Goal: Transaction & Acquisition: Purchase product/service

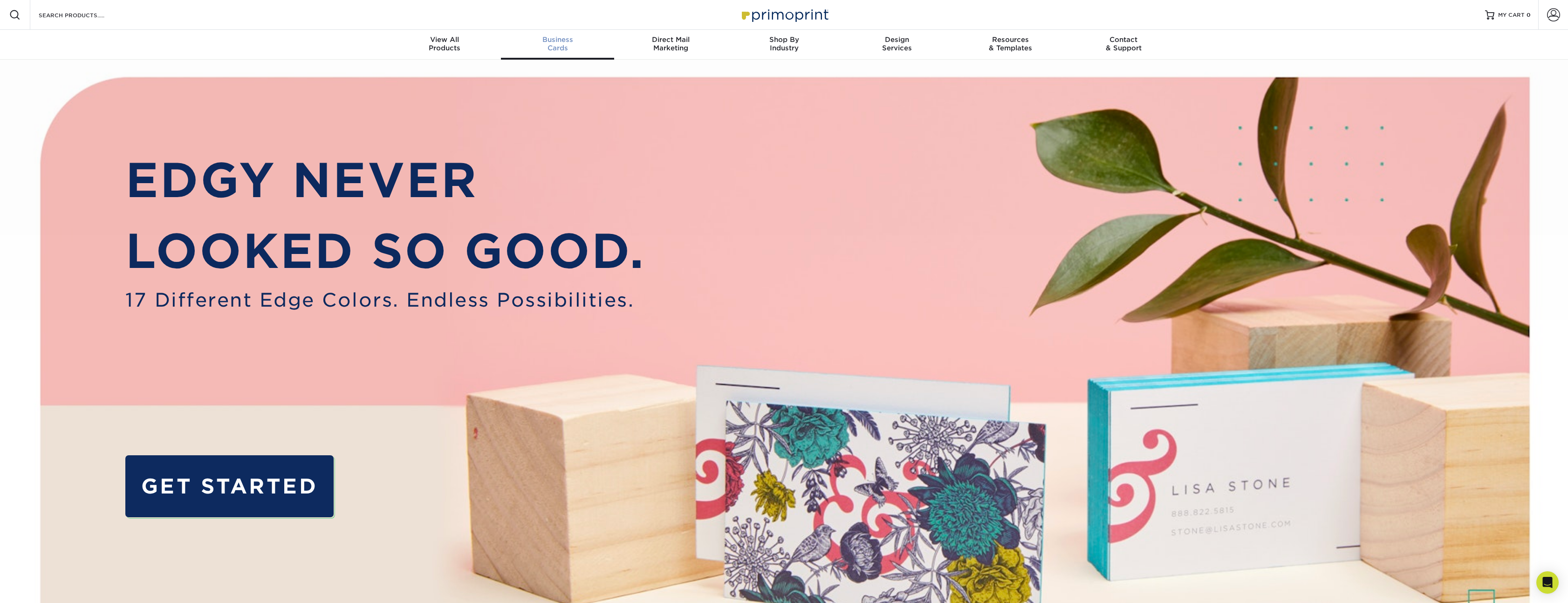
click at [560, 46] on div "Business Cards" at bounding box center [557, 43] width 113 height 17
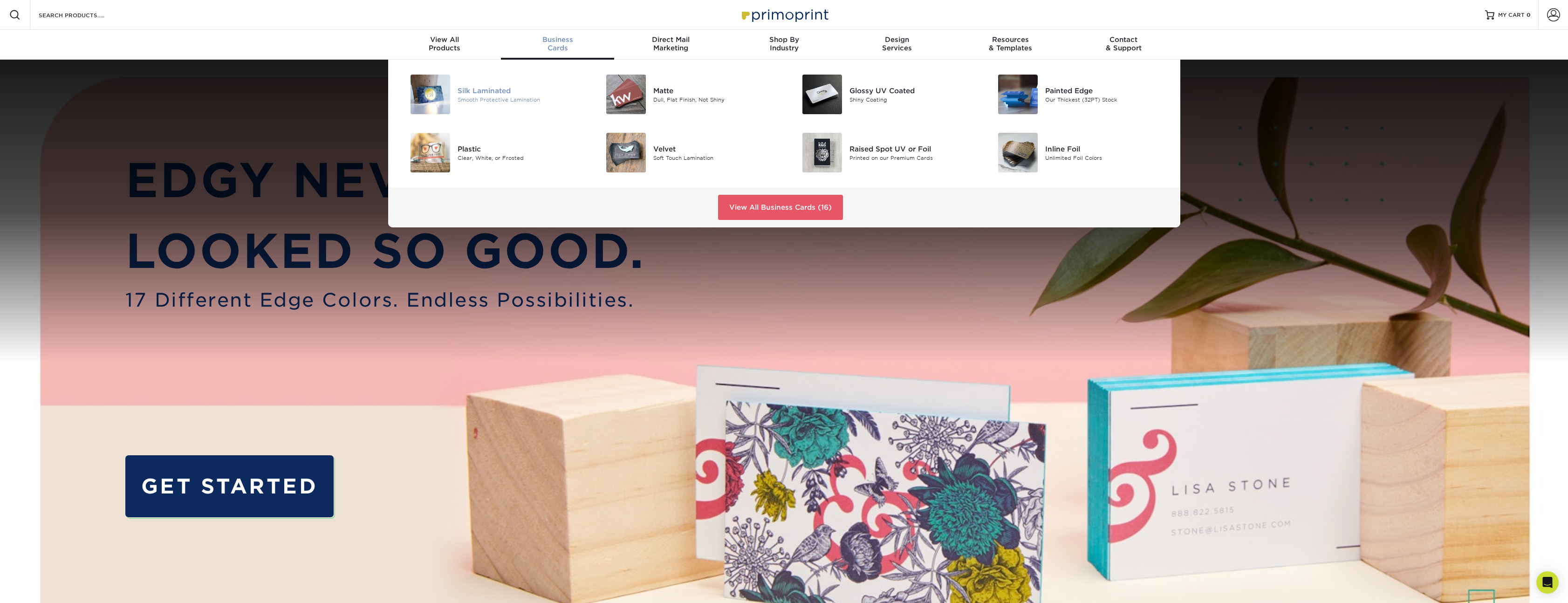
click at [481, 89] on div "Silk Laminated" at bounding box center [519, 90] width 123 height 10
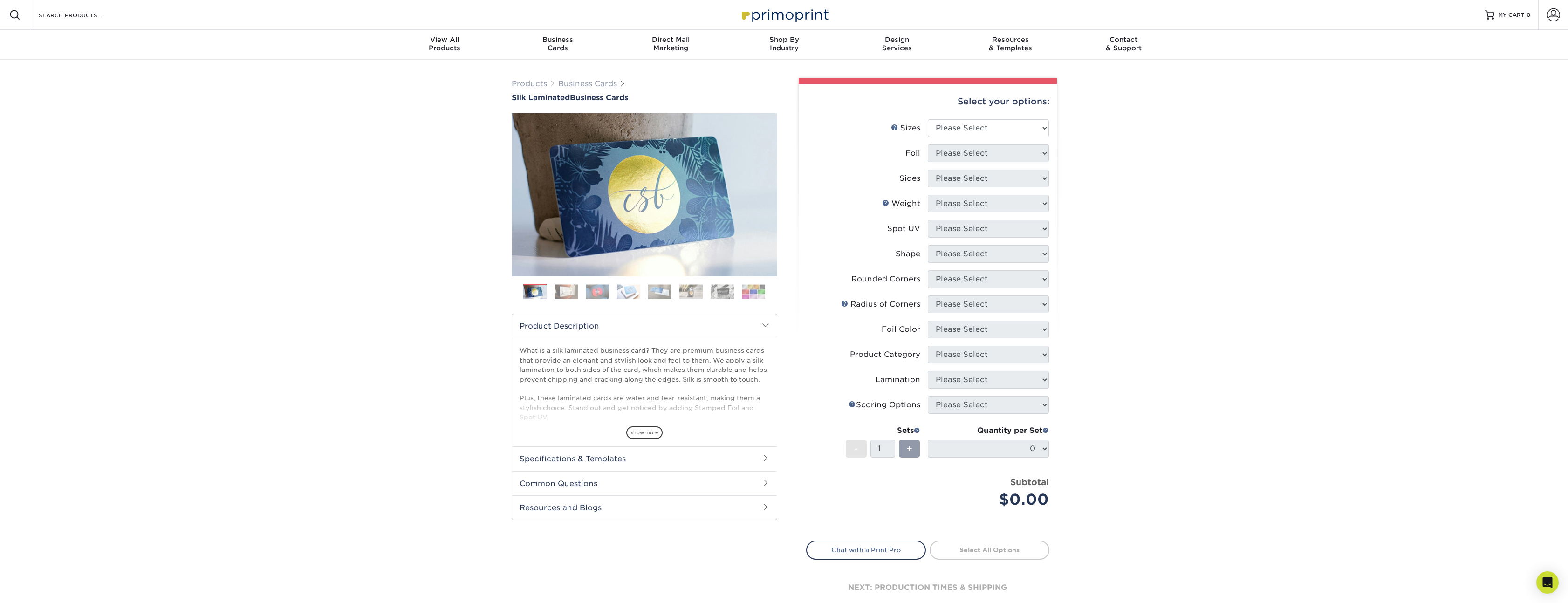
click at [569, 292] on img at bounding box center [566, 292] width 23 height 15
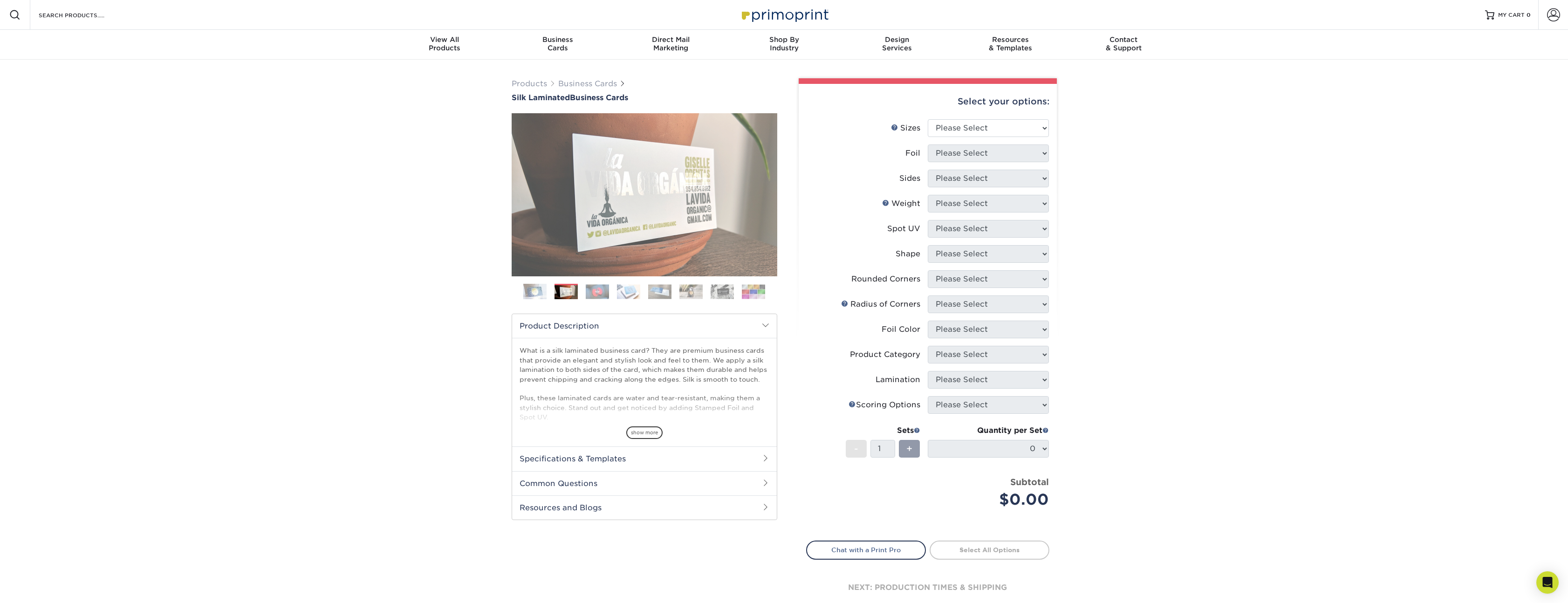
click at [603, 295] on img at bounding box center [597, 292] width 23 height 15
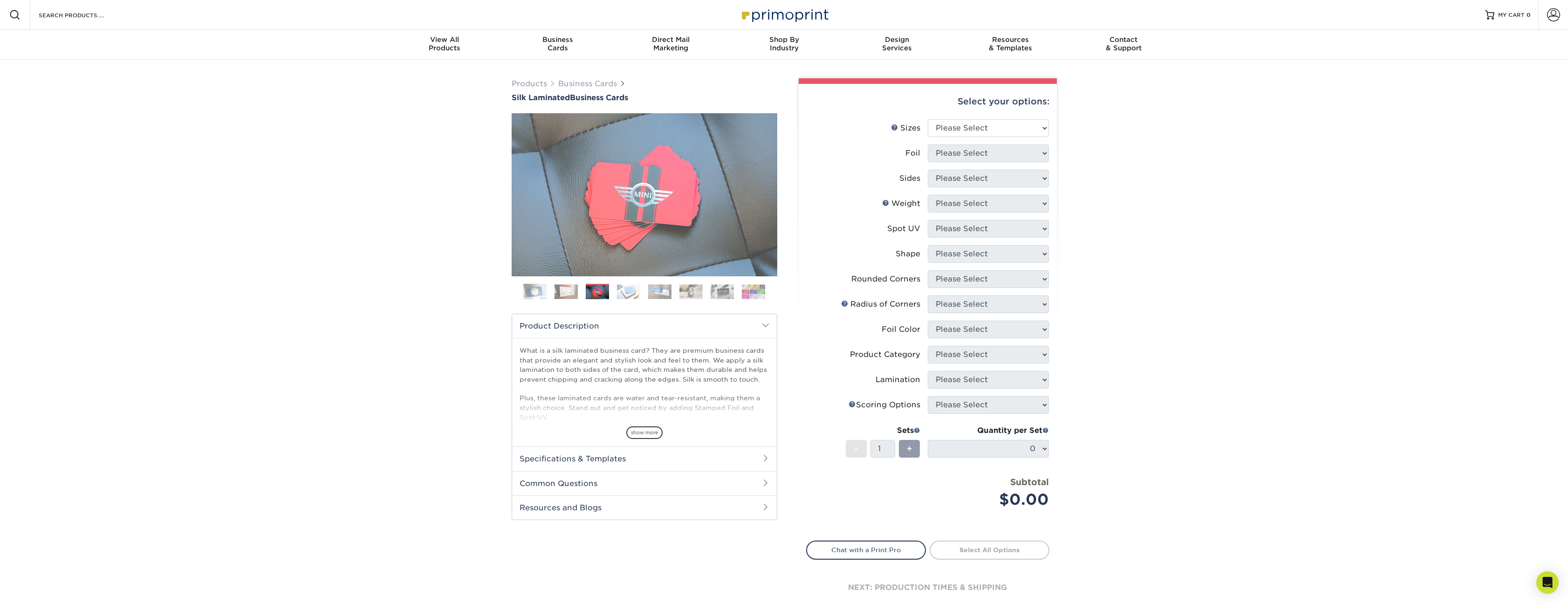
click at [647, 298] on ol at bounding box center [644, 295] width 265 height 23
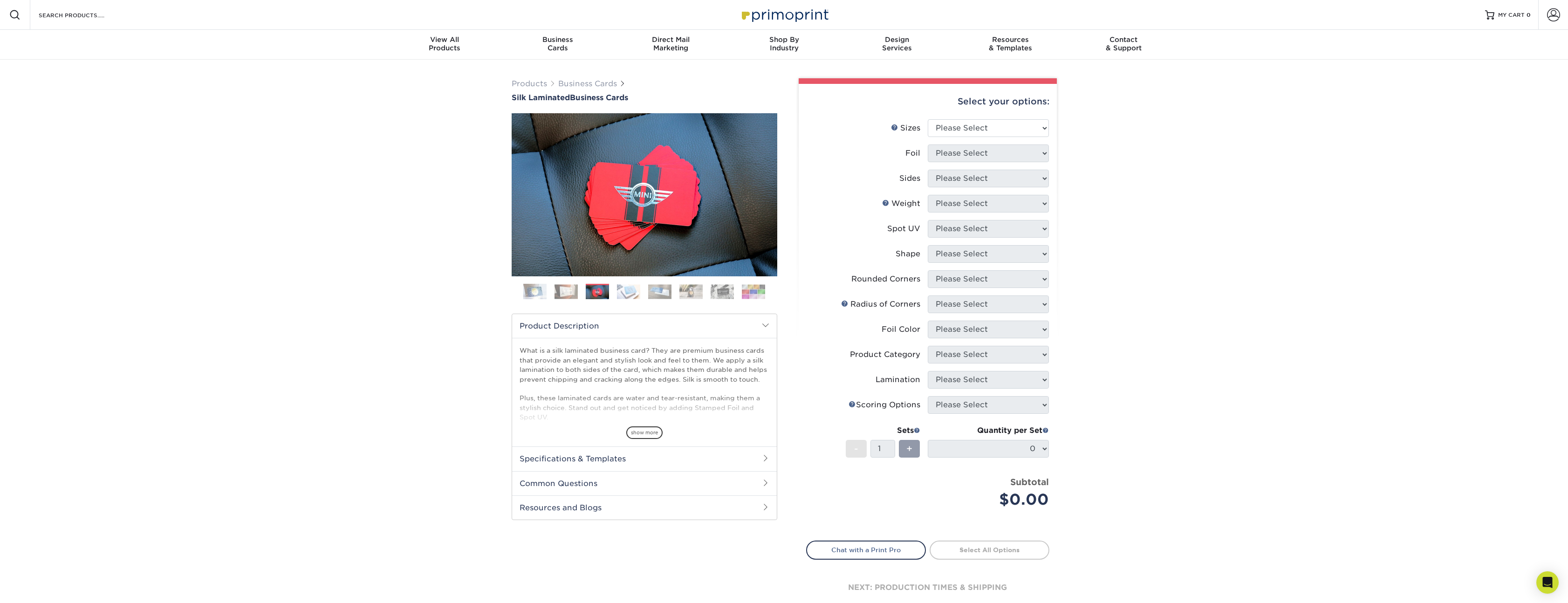
click at [652, 292] on img at bounding box center [660, 292] width 23 height 15
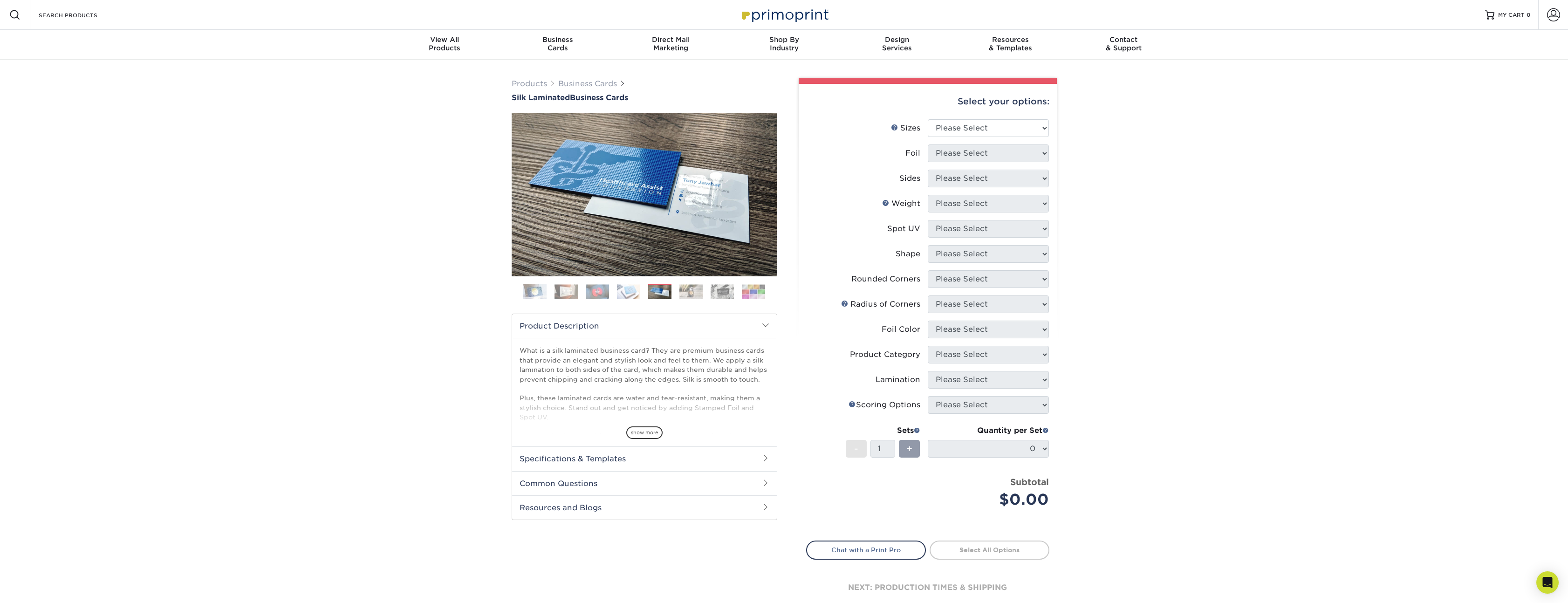
click at [698, 295] on img at bounding box center [691, 292] width 23 height 15
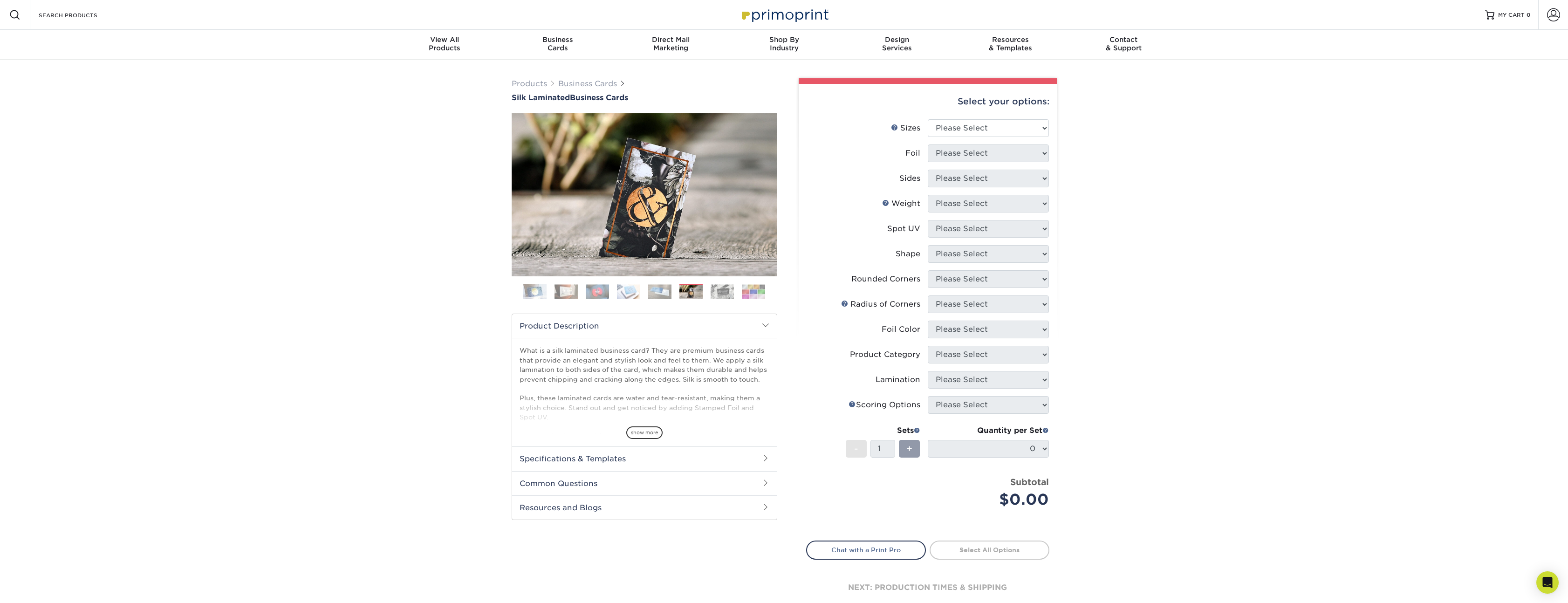
click at [424, 210] on div "Products Business Cards Silk Laminated Business Cards Previous Next" at bounding box center [784, 355] width 1568 height 590
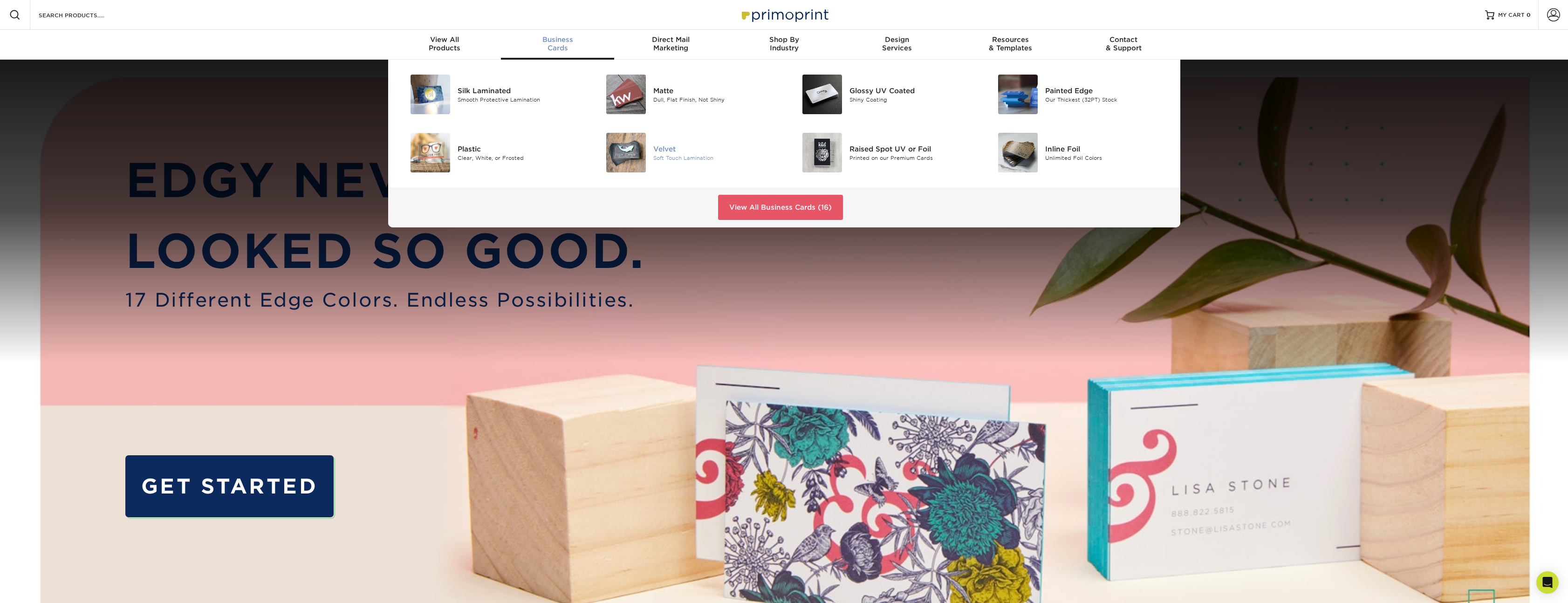
click at [632, 150] on img at bounding box center [626, 152] width 40 height 40
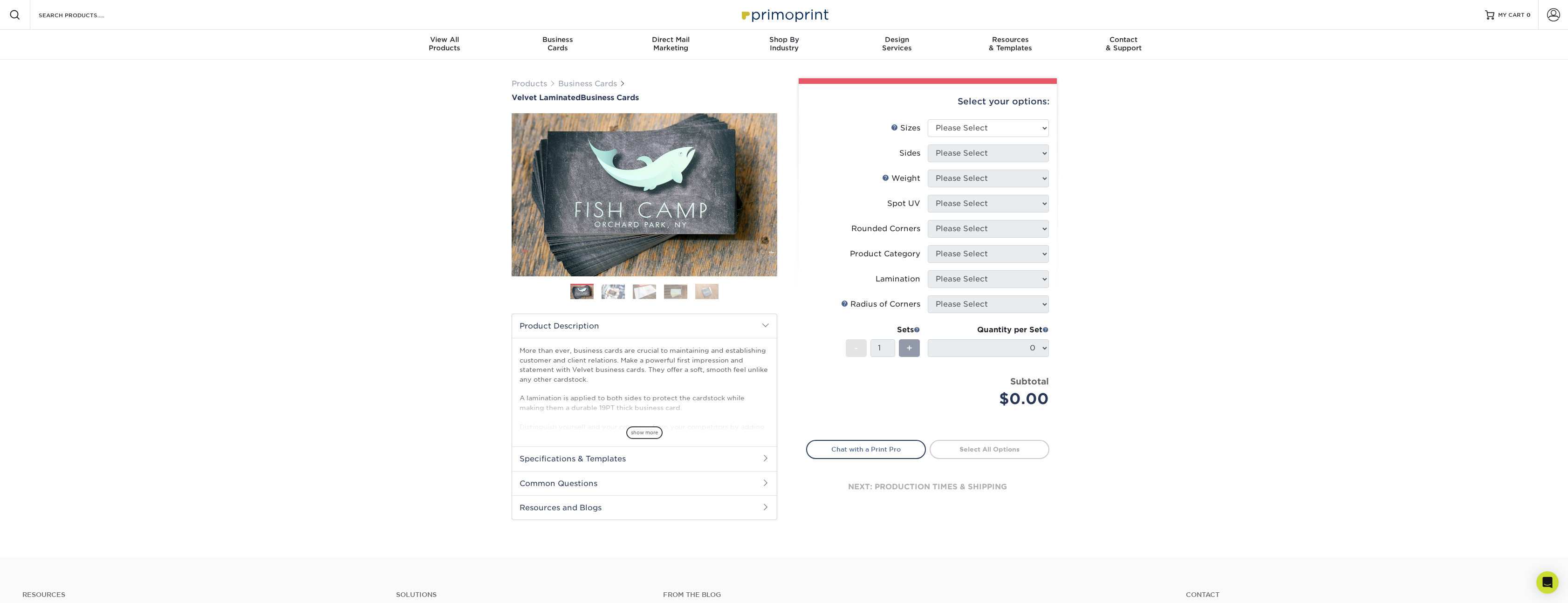
click at [621, 292] on img at bounding box center [613, 292] width 23 height 15
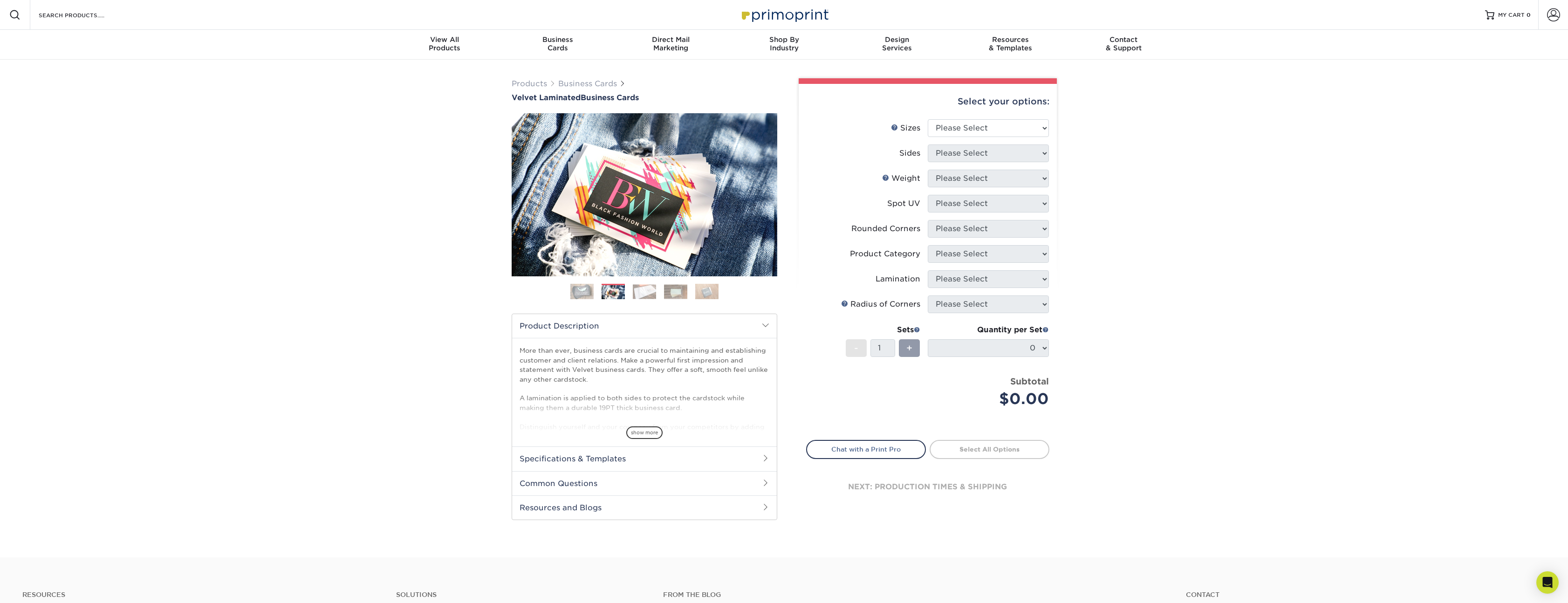
click at [646, 292] on img at bounding box center [644, 292] width 23 height 15
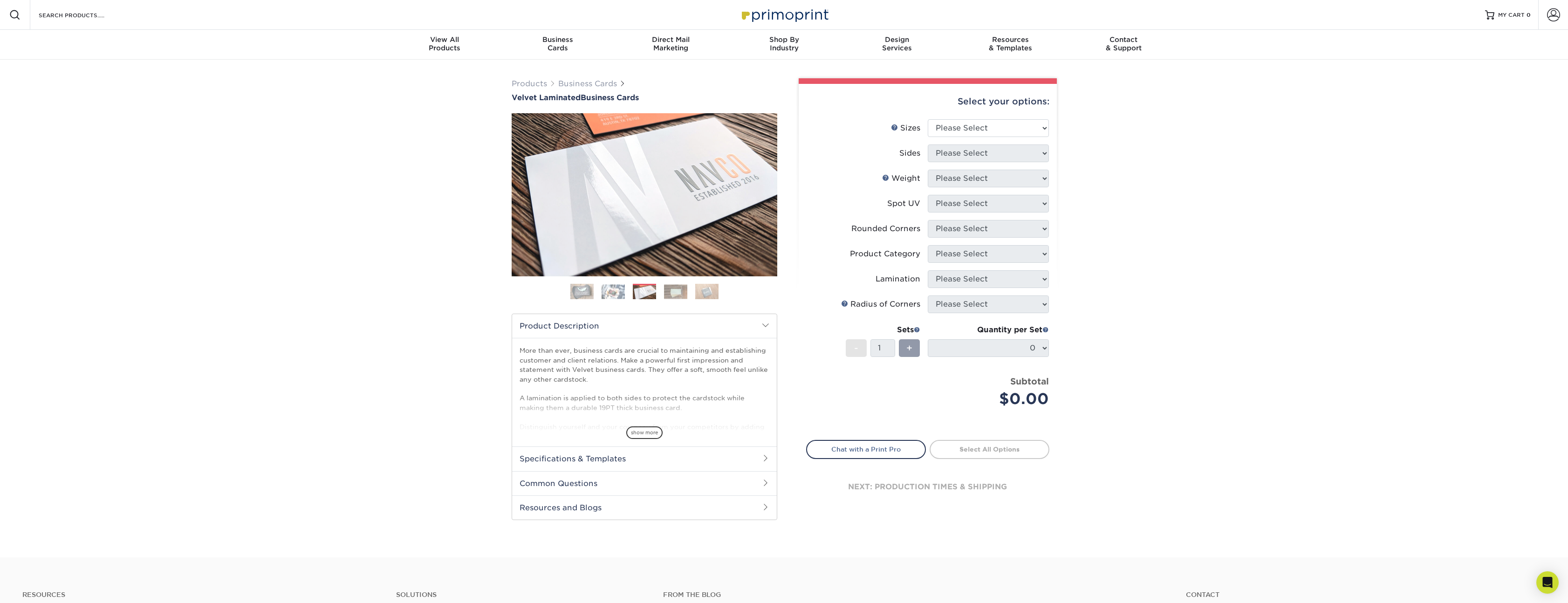
click at [673, 293] on img at bounding box center [675, 292] width 23 height 15
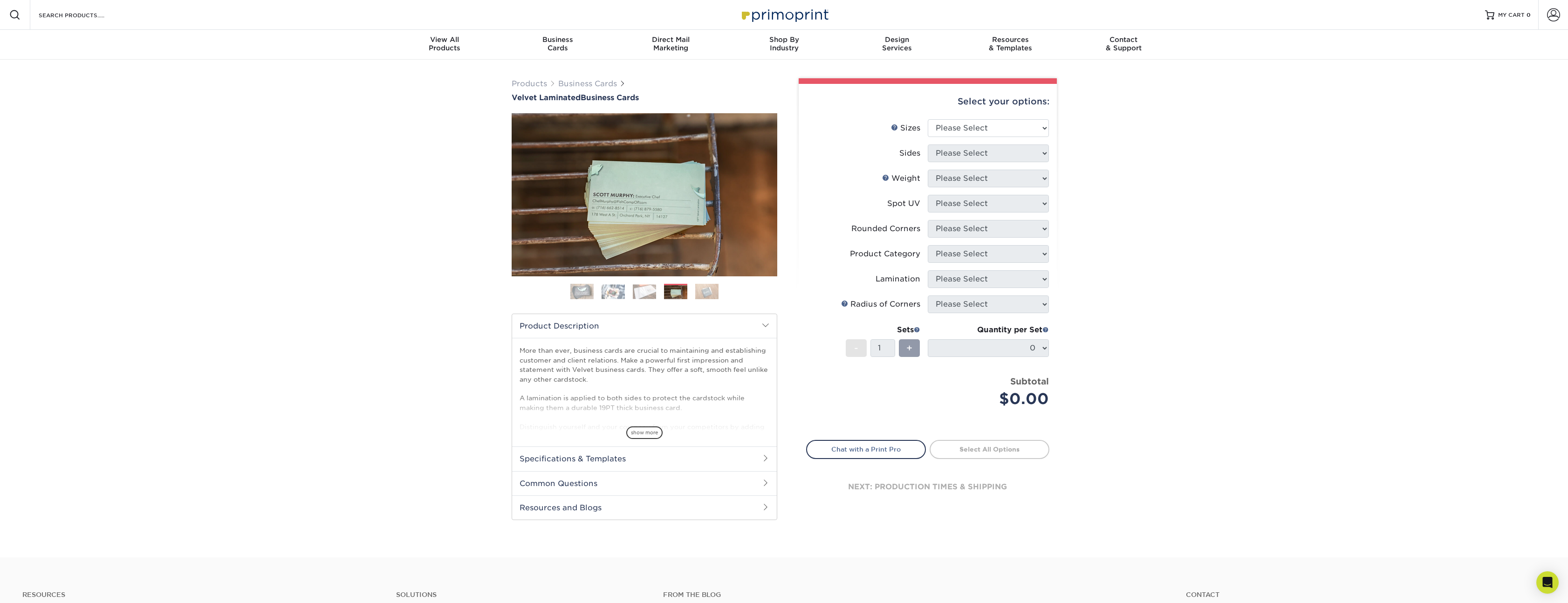
click at [697, 295] on img at bounding box center [707, 291] width 23 height 17
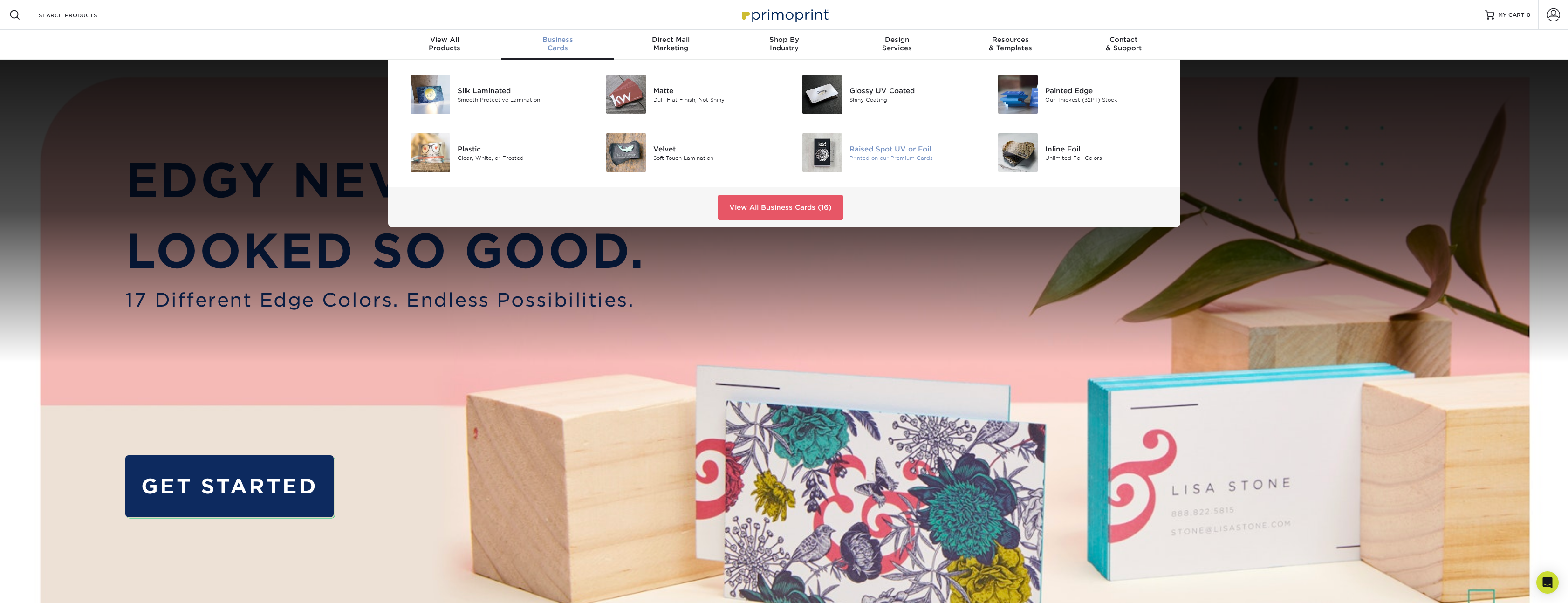
click at [891, 162] on div "Raised Spot UV or Foil Printed on our Premium Cards" at bounding box center [914, 152] width 130 height 40
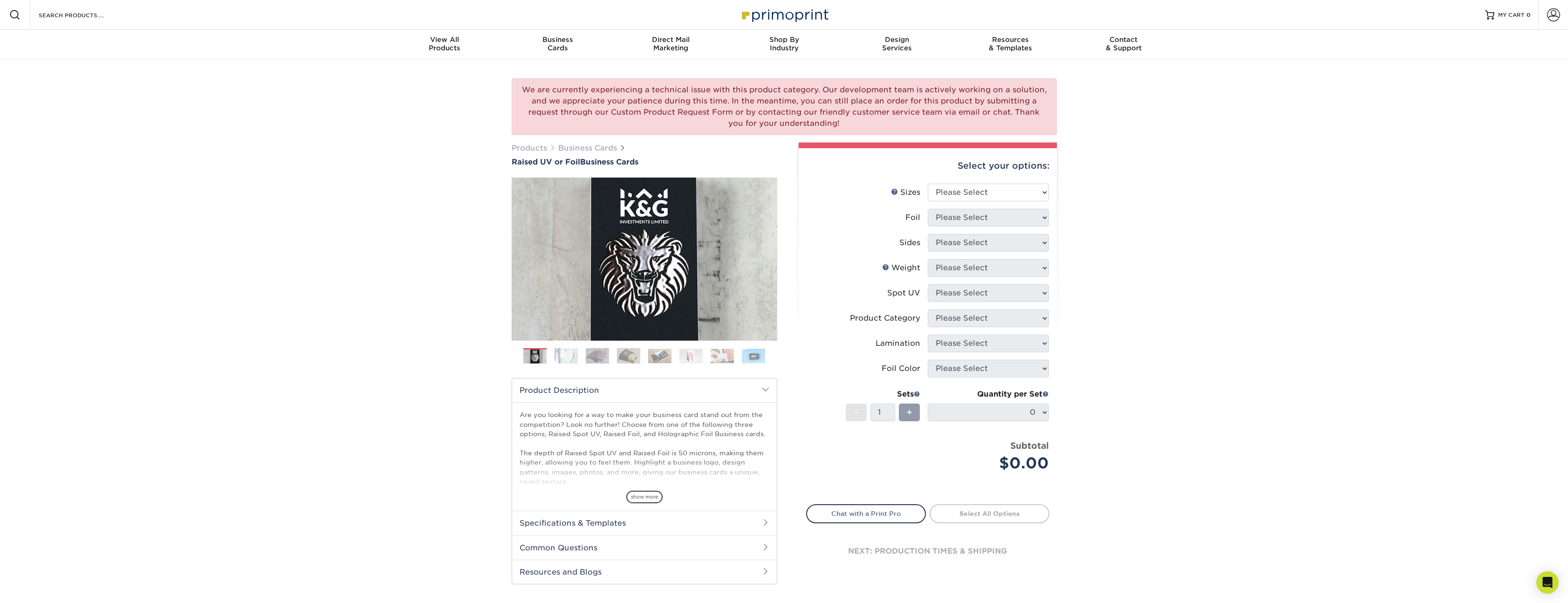
click at [565, 353] on img at bounding box center [566, 356] width 23 height 17
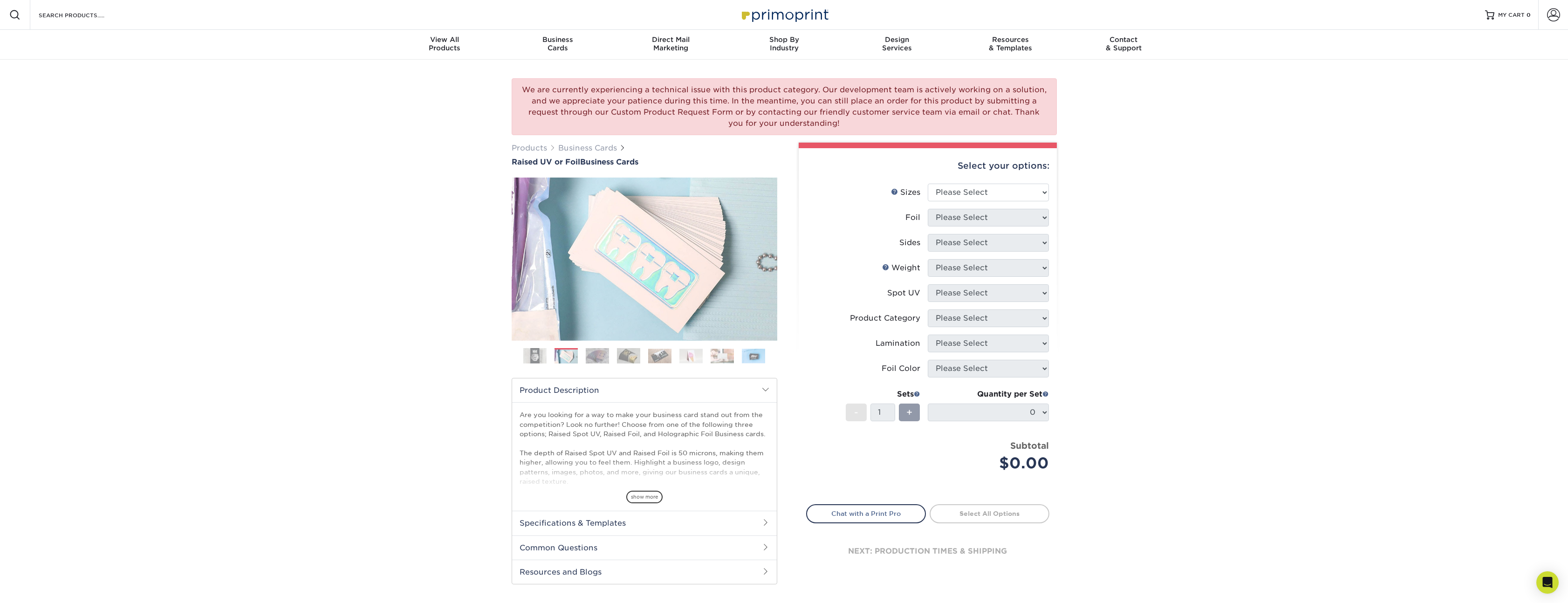
click at [604, 356] on img at bounding box center [597, 356] width 23 height 17
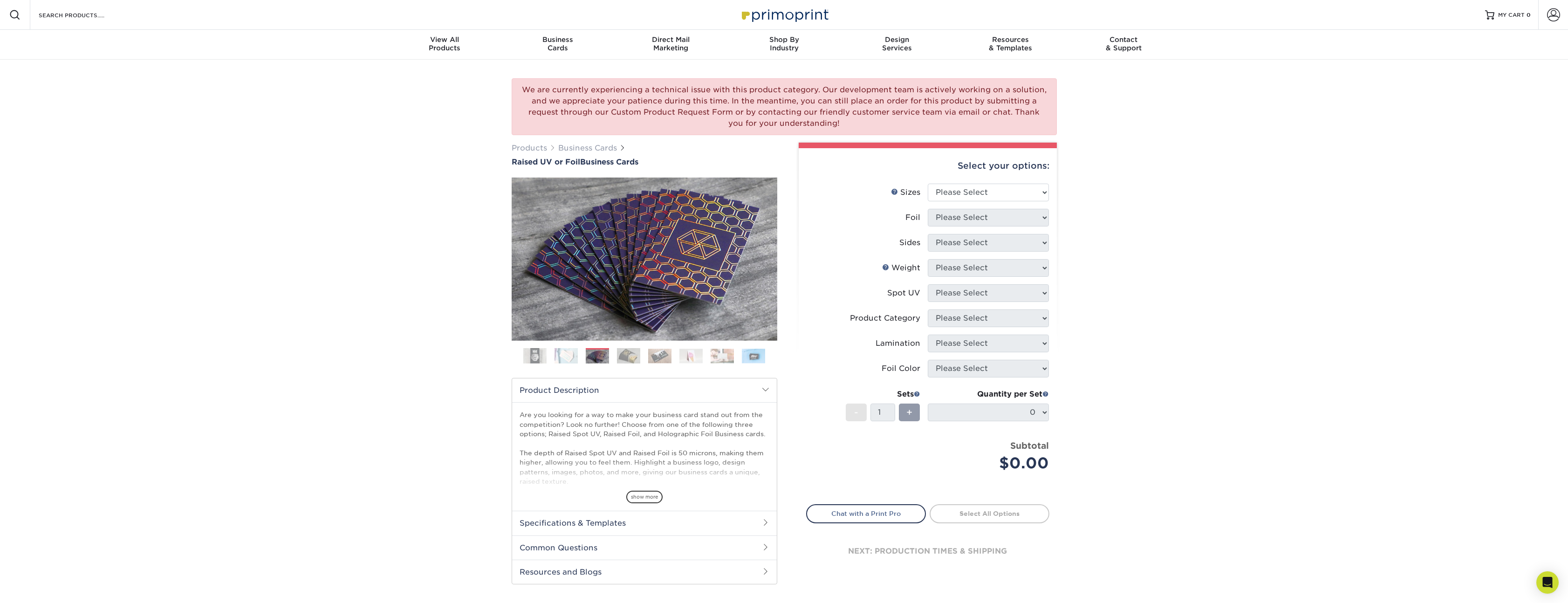
click at [639, 360] on img at bounding box center [628, 356] width 23 height 17
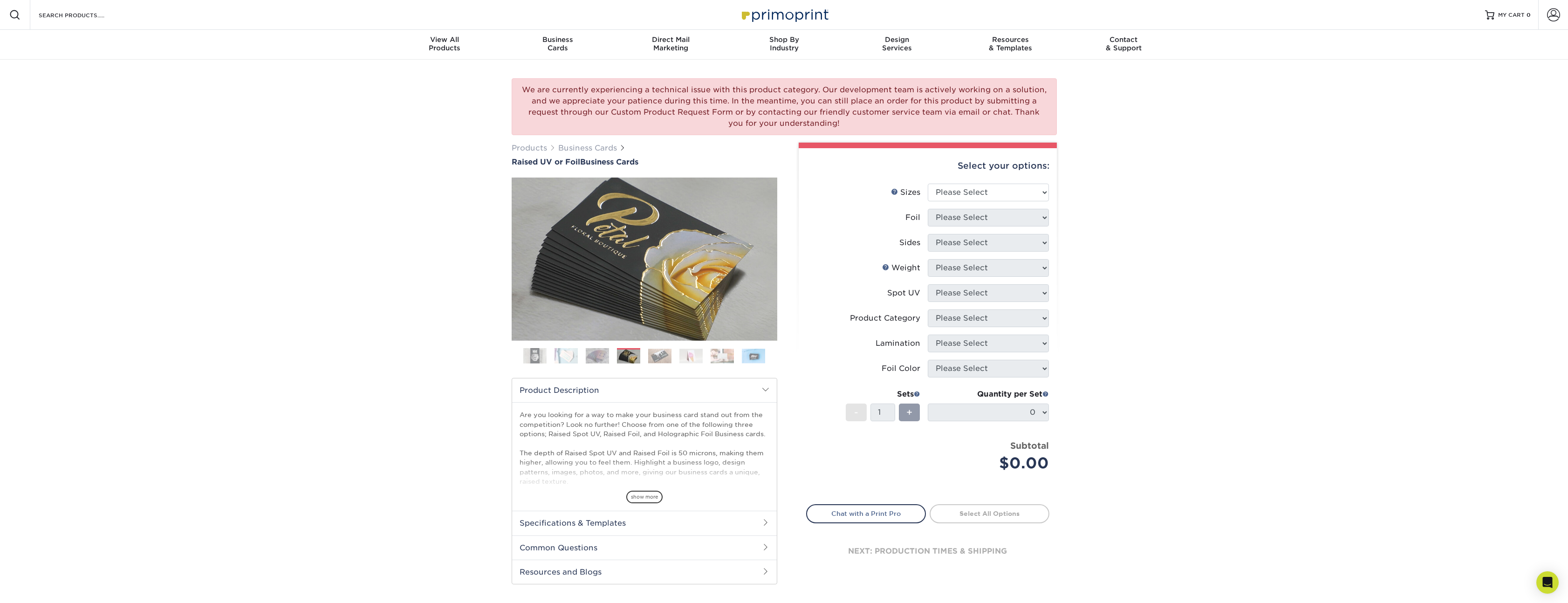
click at [668, 358] on img at bounding box center [660, 356] width 23 height 15
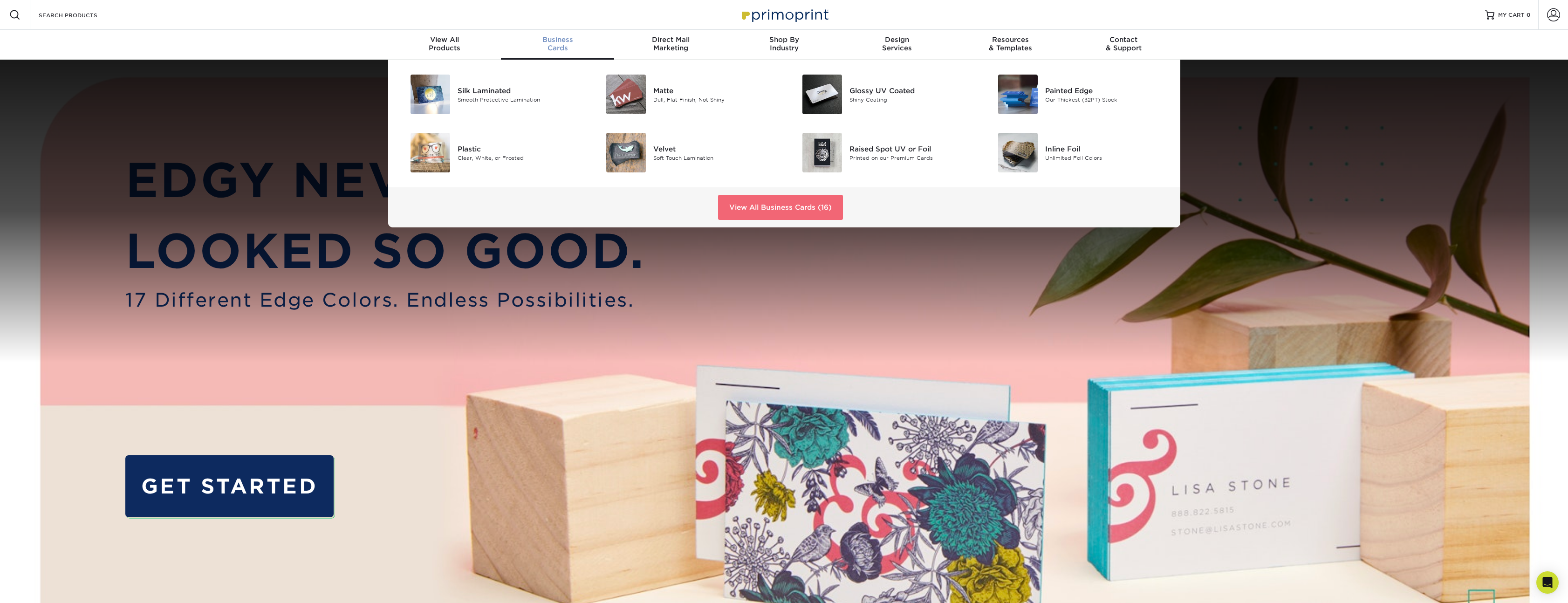
click at [814, 208] on link "View All Business Cards (16)" at bounding box center [780, 207] width 125 height 25
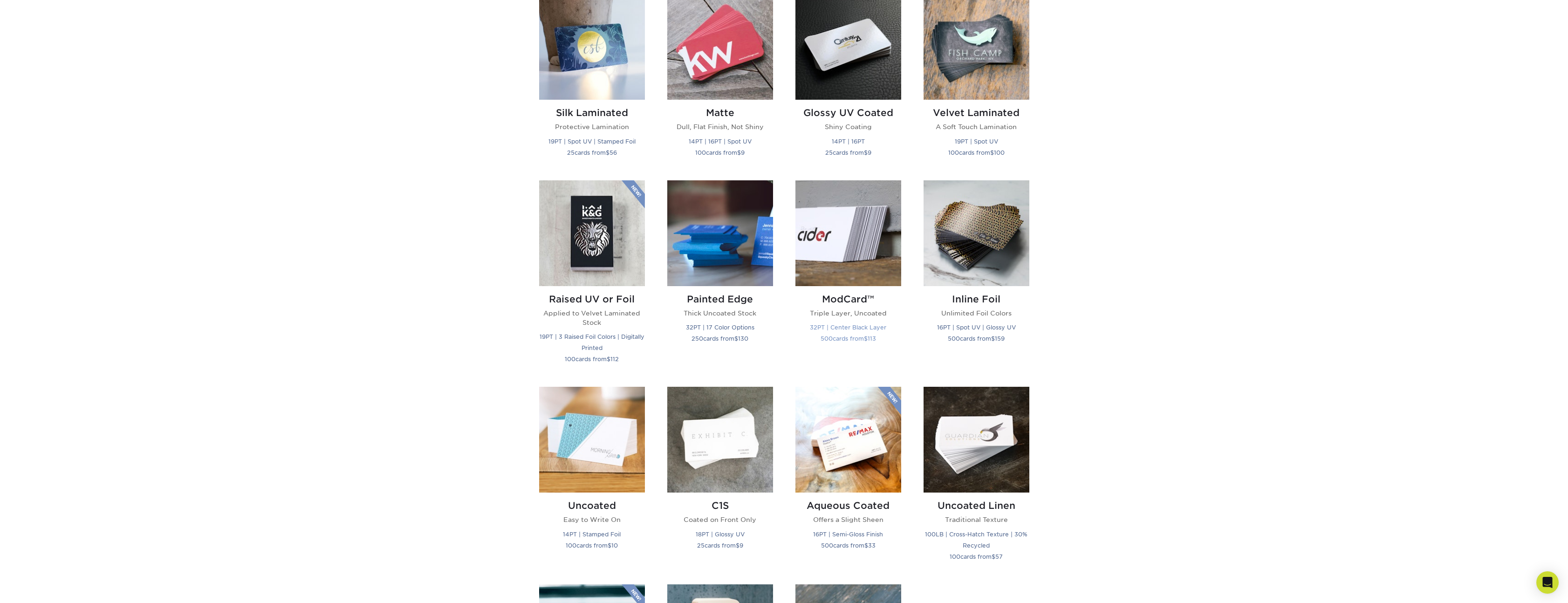
scroll to position [431, 0]
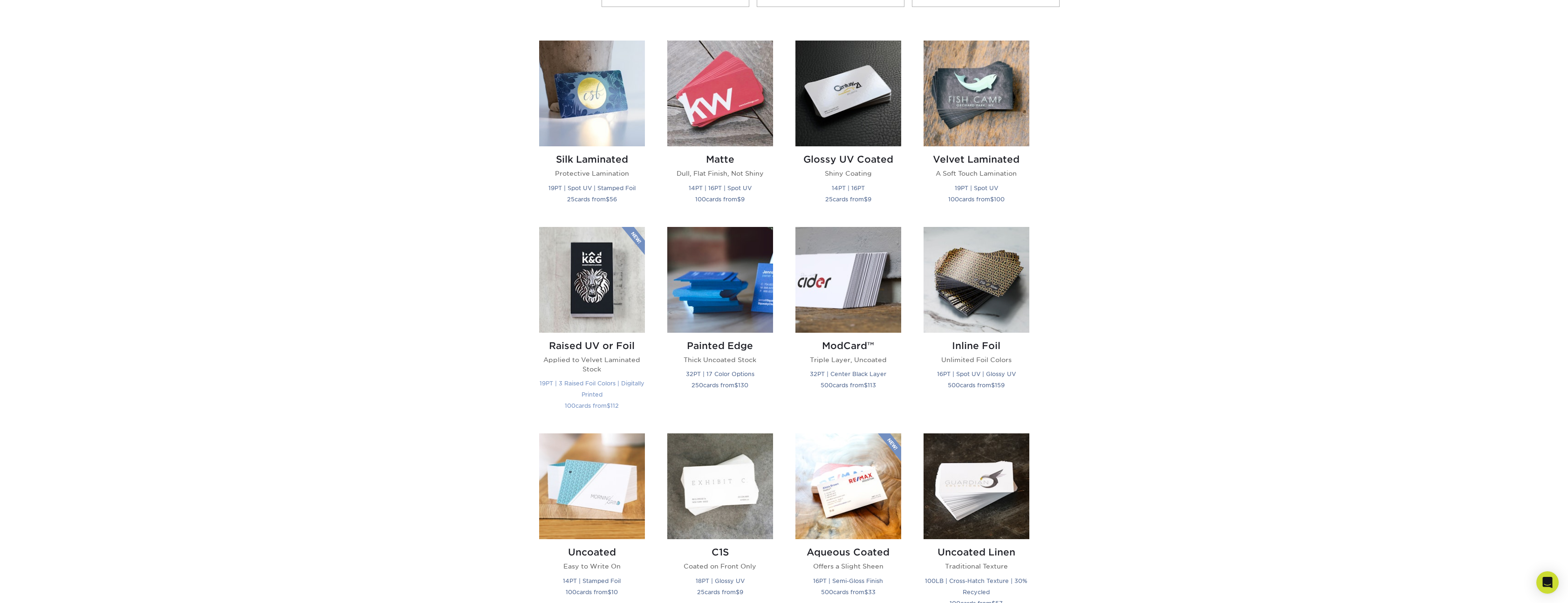
click at [616, 293] on img at bounding box center [592, 279] width 106 height 106
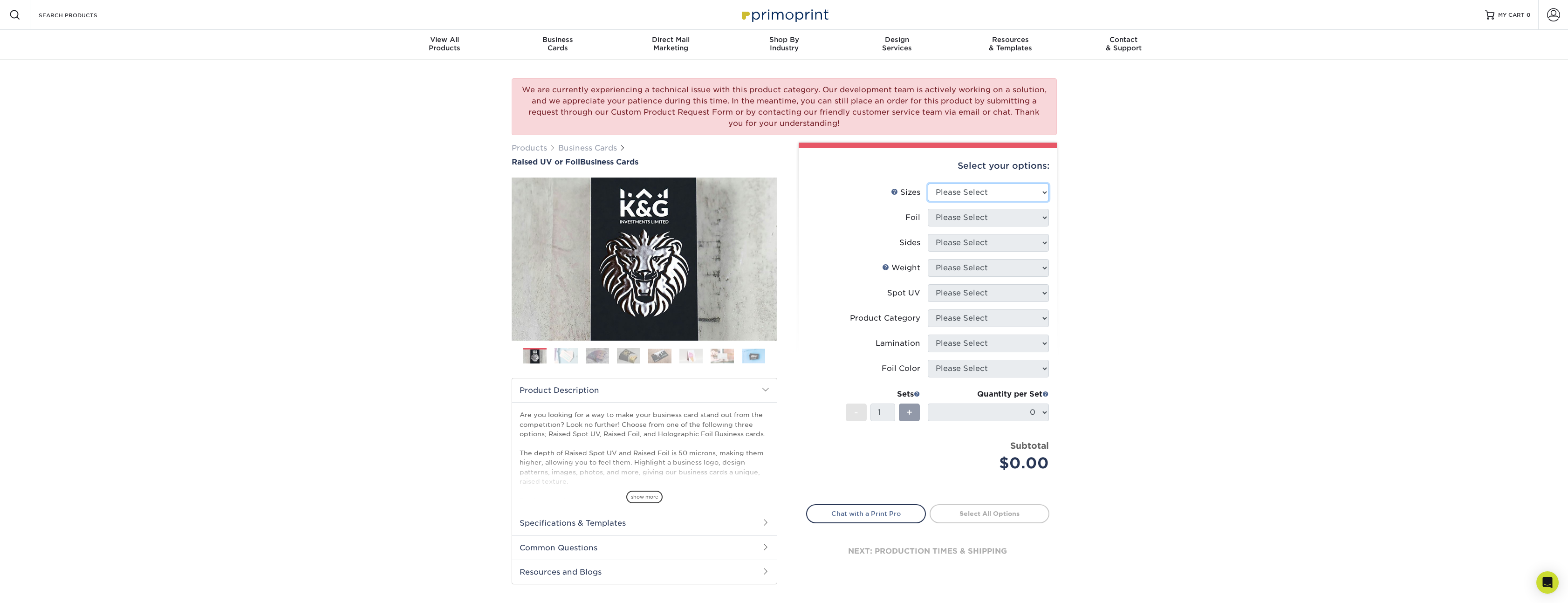
click at [982, 193] on select "Please Select 2" x 3.5" - Standard" at bounding box center [988, 192] width 121 height 18
select select "2.00x3.50"
click at [927, 183] on select "Please Select 2" x 3.5" - Standard" at bounding box center [988, 192] width 121 height 18
click at [1000, 215] on select "Please Select No Yes" at bounding box center [988, 217] width 121 height 18
select select "1"
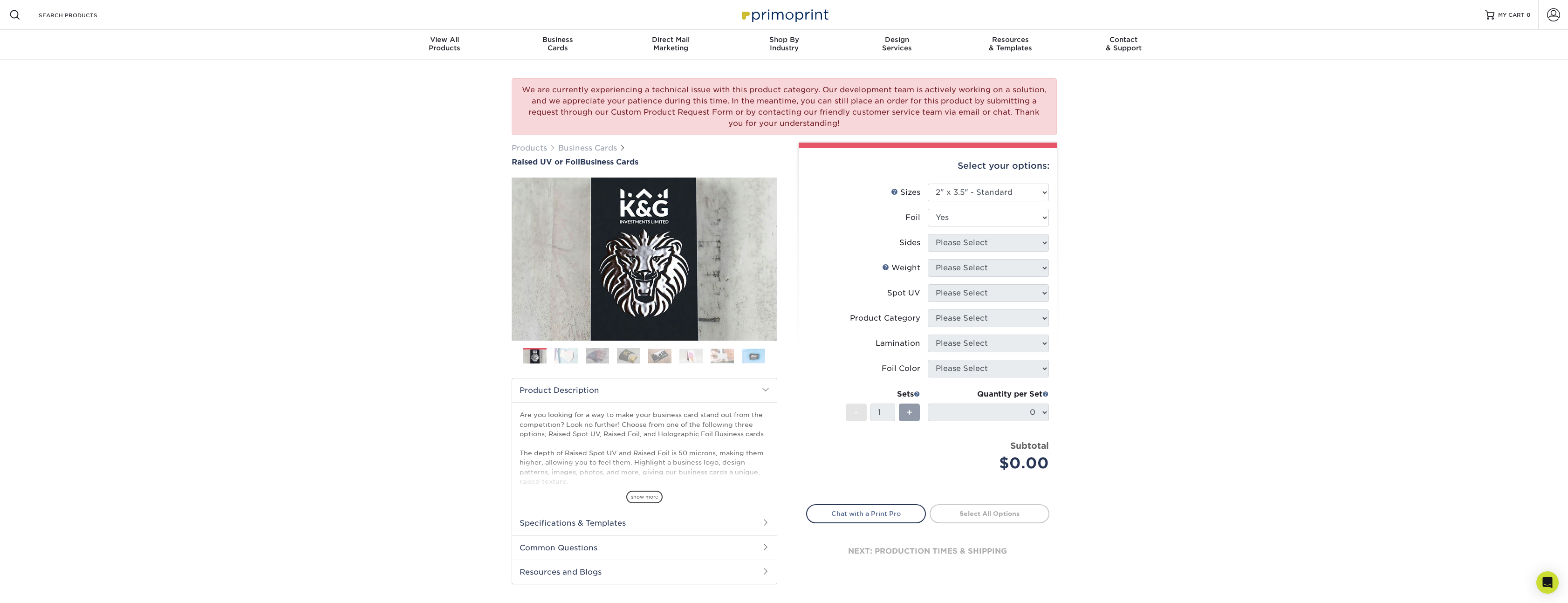
click at [927, 209] on select "Please Select No Yes" at bounding box center [988, 217] width 121 height 18
click at [0, 0] on div at bounding box center [0, 0] width 0 height 0
click at [999, 238] on select "Please Select Print Both Sides - Foil Both Sides Print Both Sides - Foil Front …" at bounding box center [988, 243] width 121 height 18
click at [927, 234] on select "Please Select Print Both Sides - Foil Both Sides Print Both Sides - Foil Front …" at bounding box center [988, 243] width 121 height 18
click at [899, 275] on label "Weight Help Weight" at bounding box center [867, 268] width 121 height 18
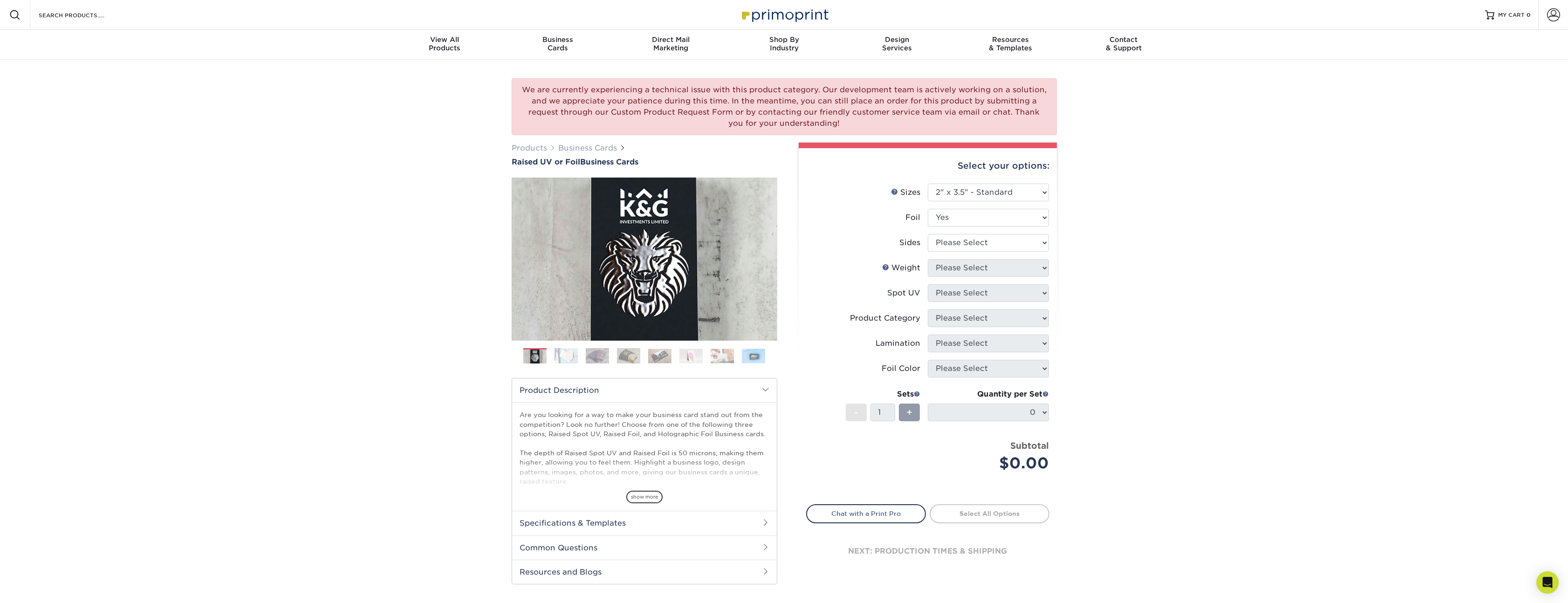
click at [896, 293] on div "Spot UV" at bounding box center [904, 293] width 33 height 11
click at [910, 273] on label "Weight Help Weight" at bounding box center [867, 268] width 121 height 18
click at [955, 243] on select "Please Select Print Both Sides - Foil Both Sides Print Both Sides - Foil Front …" at bounding box center [988, 243] width 121 height 18
select select "34527644-b4fd-4ffb-9092-1318eefcd9d9"
click at [927, 234] on select "Please Select Print Both Sides - Foil Both Sides Print Both Sides - Foil Front …" at bounding box center [988, 243] width 121 height 18
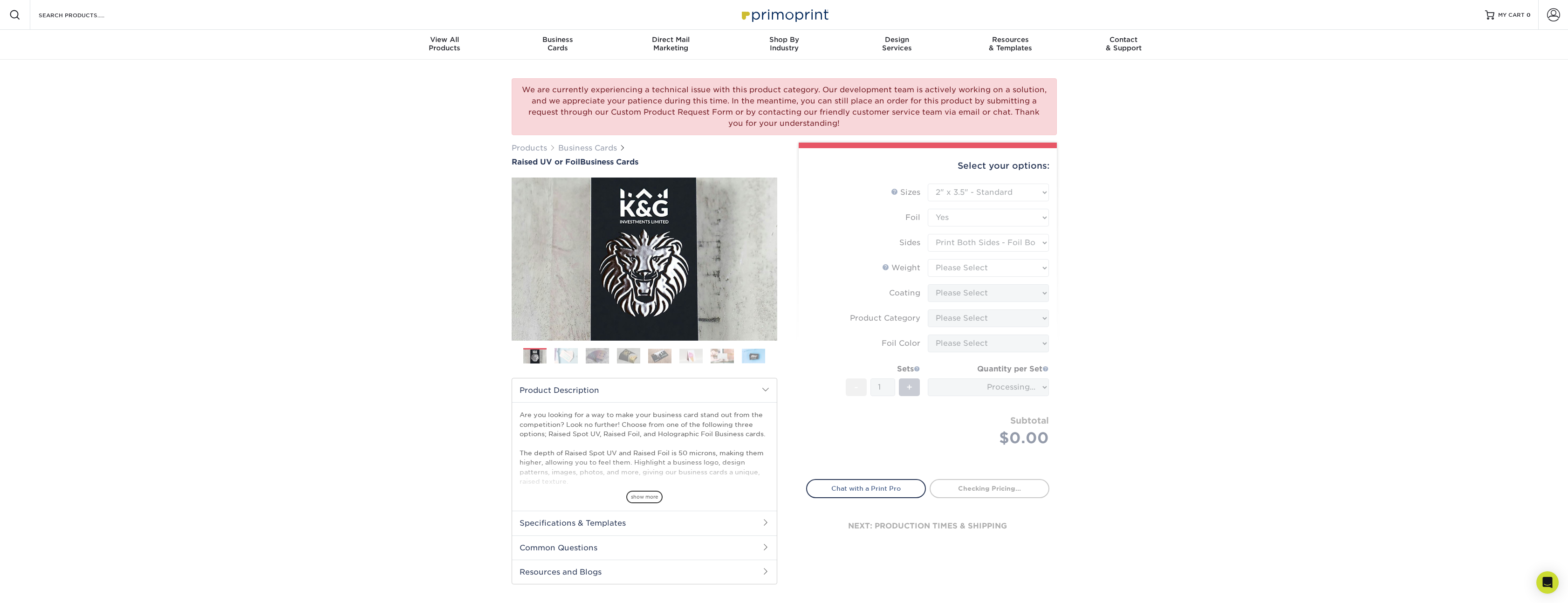
click at [984, 268] on form "Sizes Help Sizes Please Select 2" x 3.5" - Standard Foil Please Select" at bounding box center [927, 326] width 243 height 285
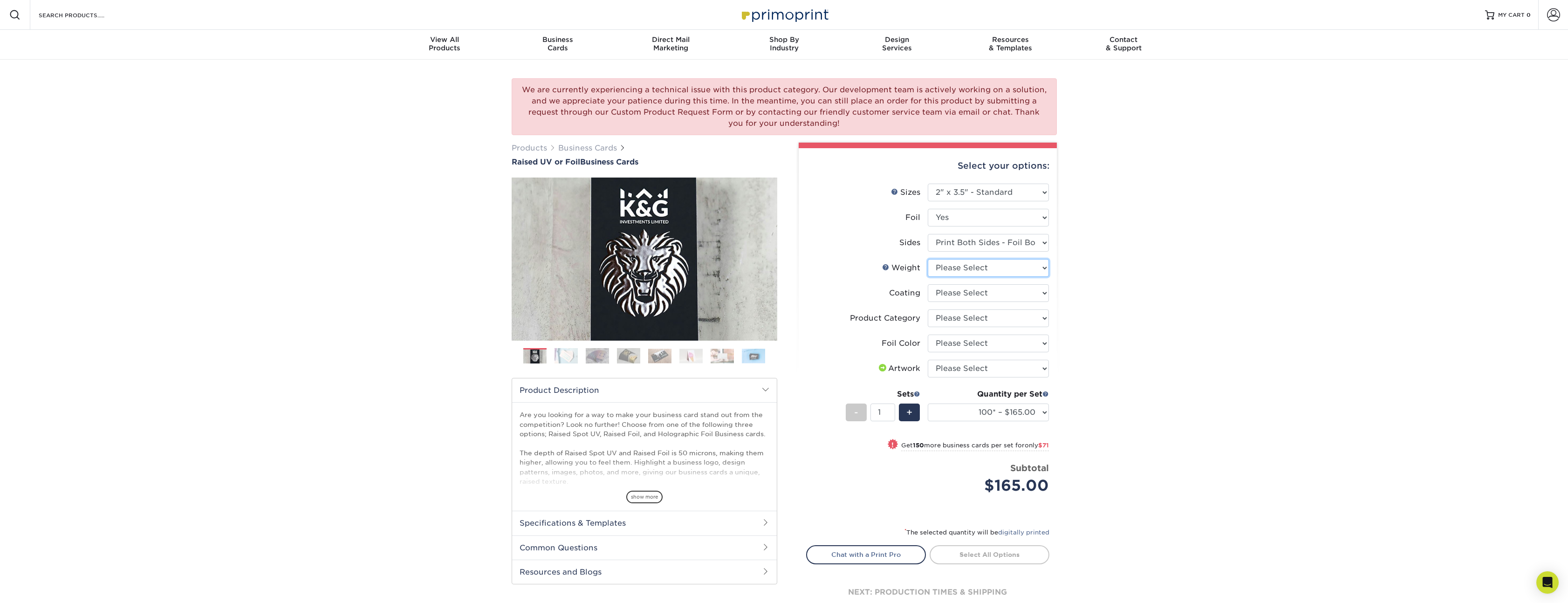
click at [984, 268] on select "Please Select 16PT" at bounding box center [988, 268] width 121 height 18
select select "16PT"
click at [927, 259] on select "Please Select 16PT" at bounding box center [988, 268] width 121 height 18
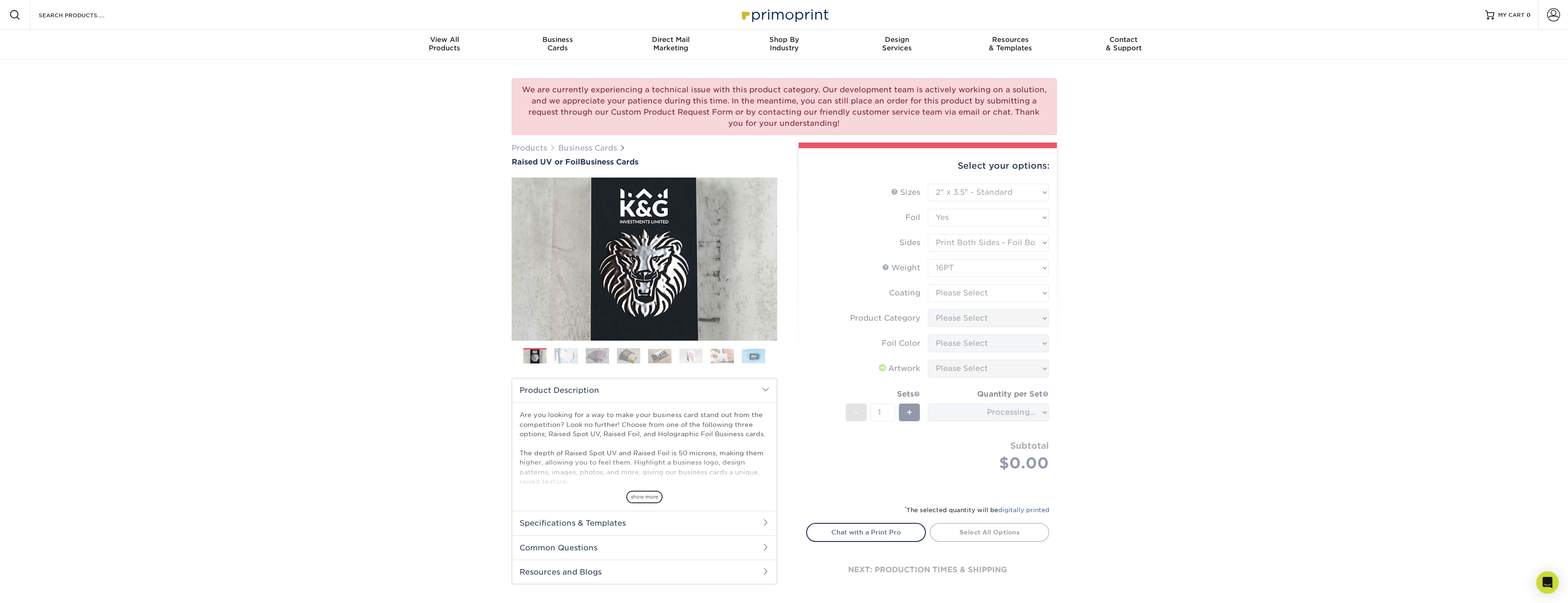
click at [997, 290] on form "Sizes Help Sizes Please Select 2" x 3.5" - Standard Foil Please Select" at bounding box center [927, 338] width 243 height 310
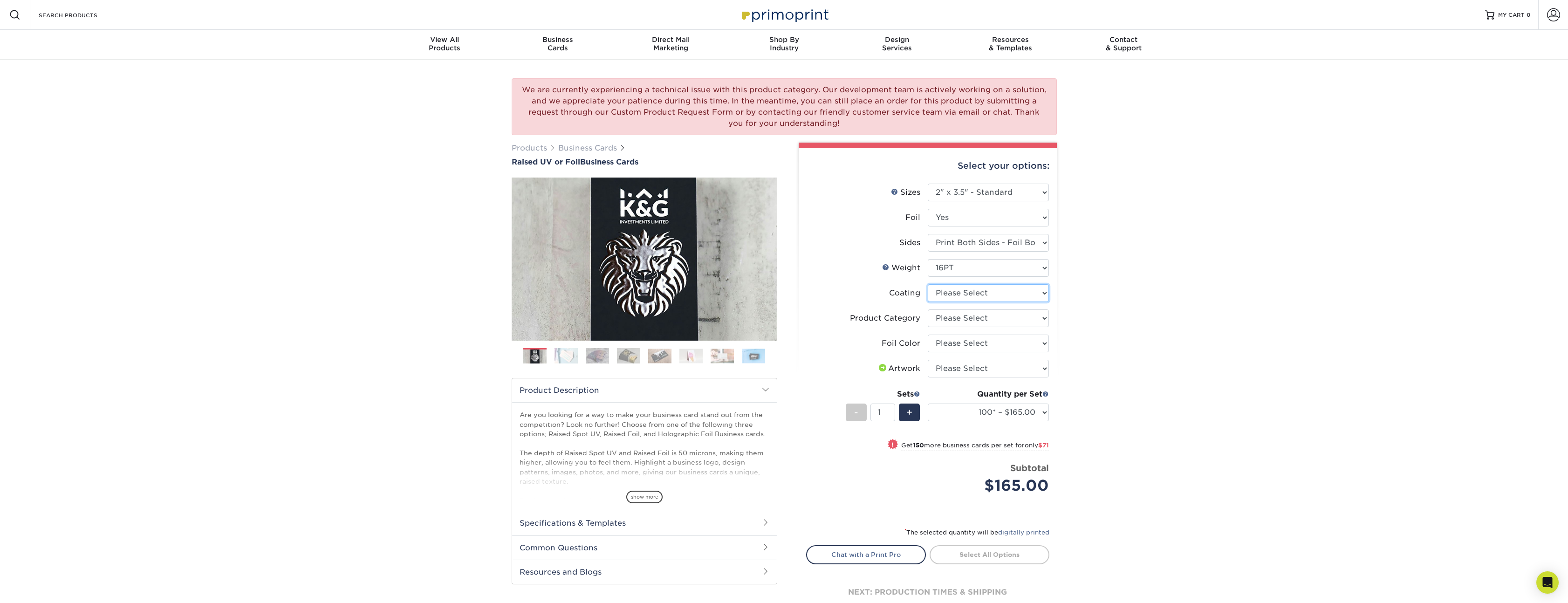
click at [997, 290] on select at bounding box center [988, 293] width 121 height 18
select select "3e7618de-abca-4bda-9f97-8b9129e913d8"
click at [927, 284] on select at bounding box center [988, 293] width 121 height 18
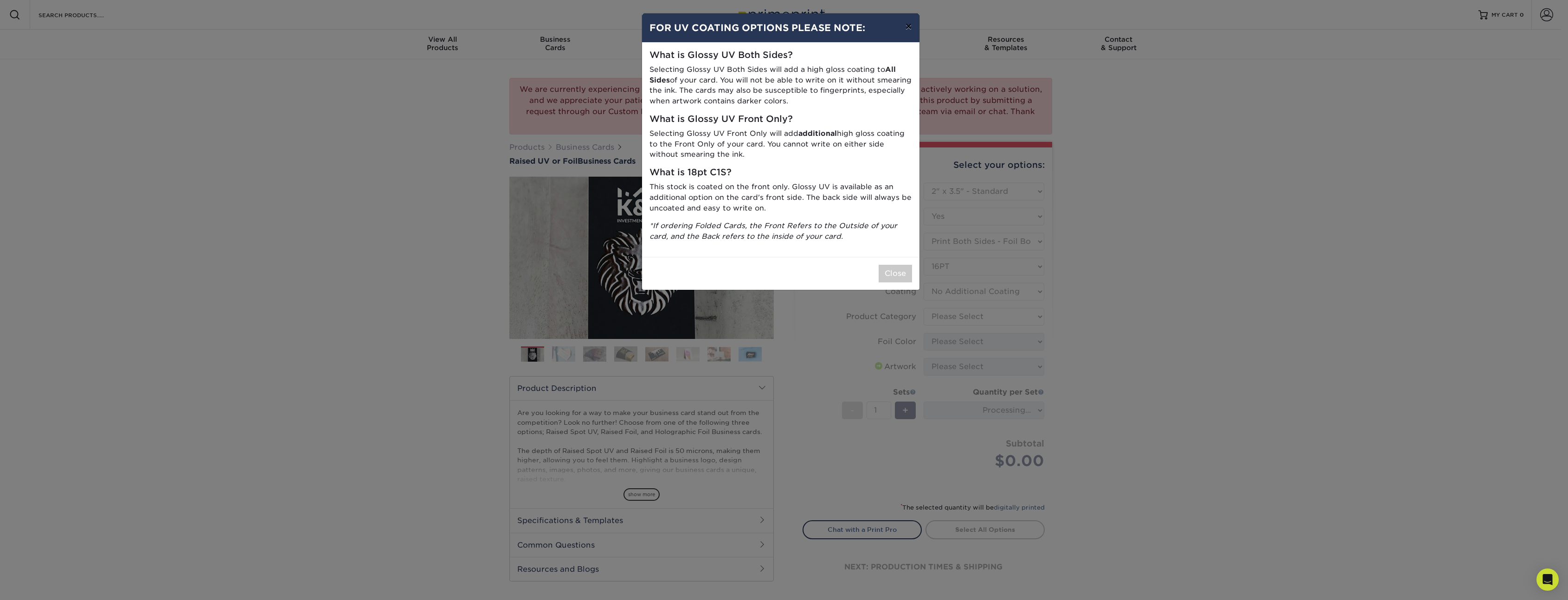
click at [903, 26] on button "×" at bounding box center [908, 26] width 21 height 26
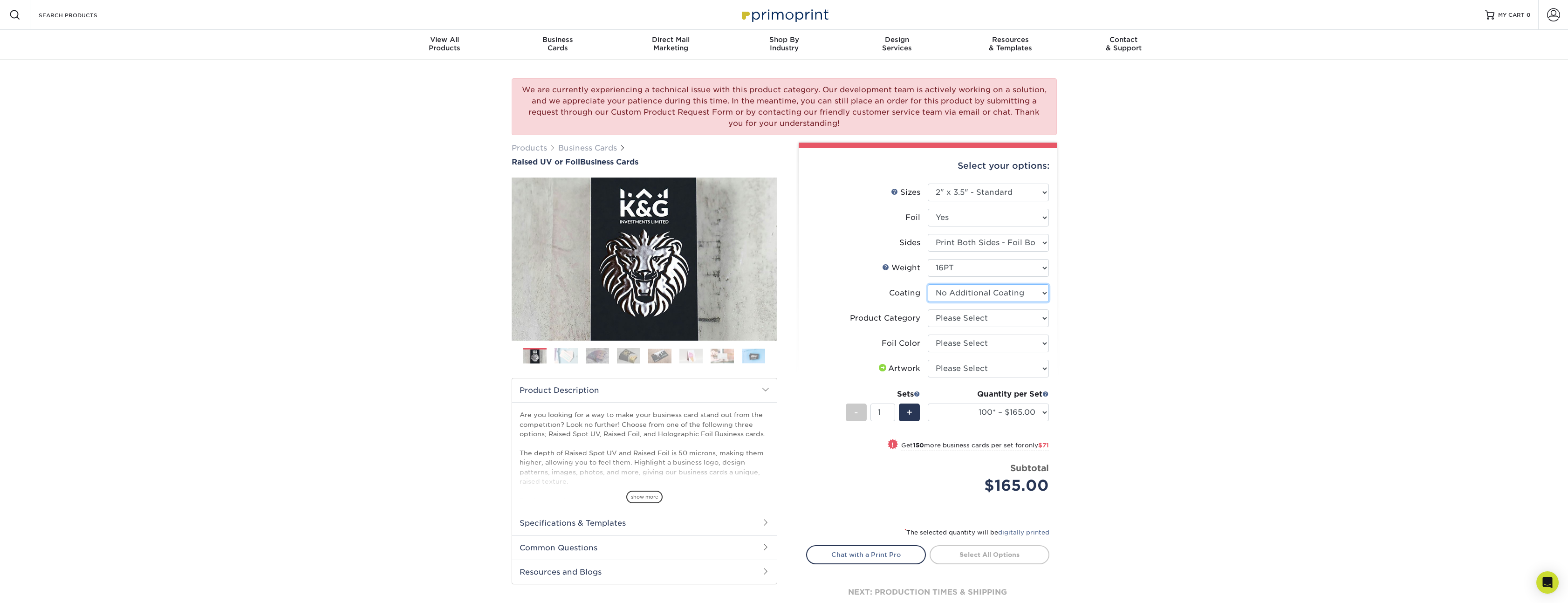
click at [984, 291] on select at bounding box center [988, 293] width 121 height 18
click at [994, 316] on select "Please Select Business Cards" at bounding box center [988, 318] width 121 height 18
select select "3b5148f1-0588-4f88-a218-97bcfdce65c1"
click at [927, 309] on select "Please Select Business Cards" at bounding box center [988, 318] width 121 height 18
click at [999, 342] on select "Please Select Silver Foil Gold Foil Holographic Foil" at bounding box center [988, 343] width 121 height 18
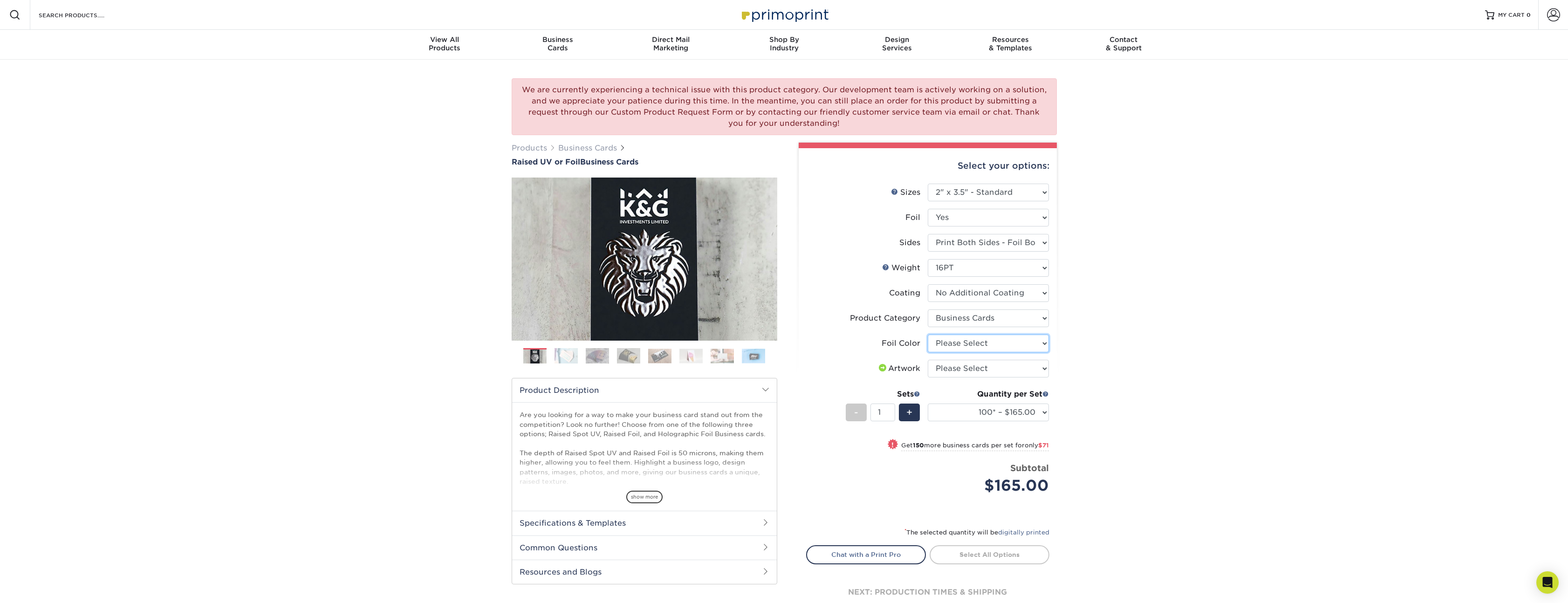
select select "acffa4a5-22f9-4585-ba3f-0adaa54b8c85"
click at [927, 335] on select "Please Select Silver Foil Gold Foil Holographic Foil" at bounding box center [988, 343] width 121 height 18
drag, startPoint x: 1019, startPoint y: 363, endPoint x: 1014, endPoint y: 363, distance: 5.0
click at [1019, 363] on select "Please Select I will upload files I need a design - $100" at bounding box center [988, 368] width 121 height 18
select select "upload"
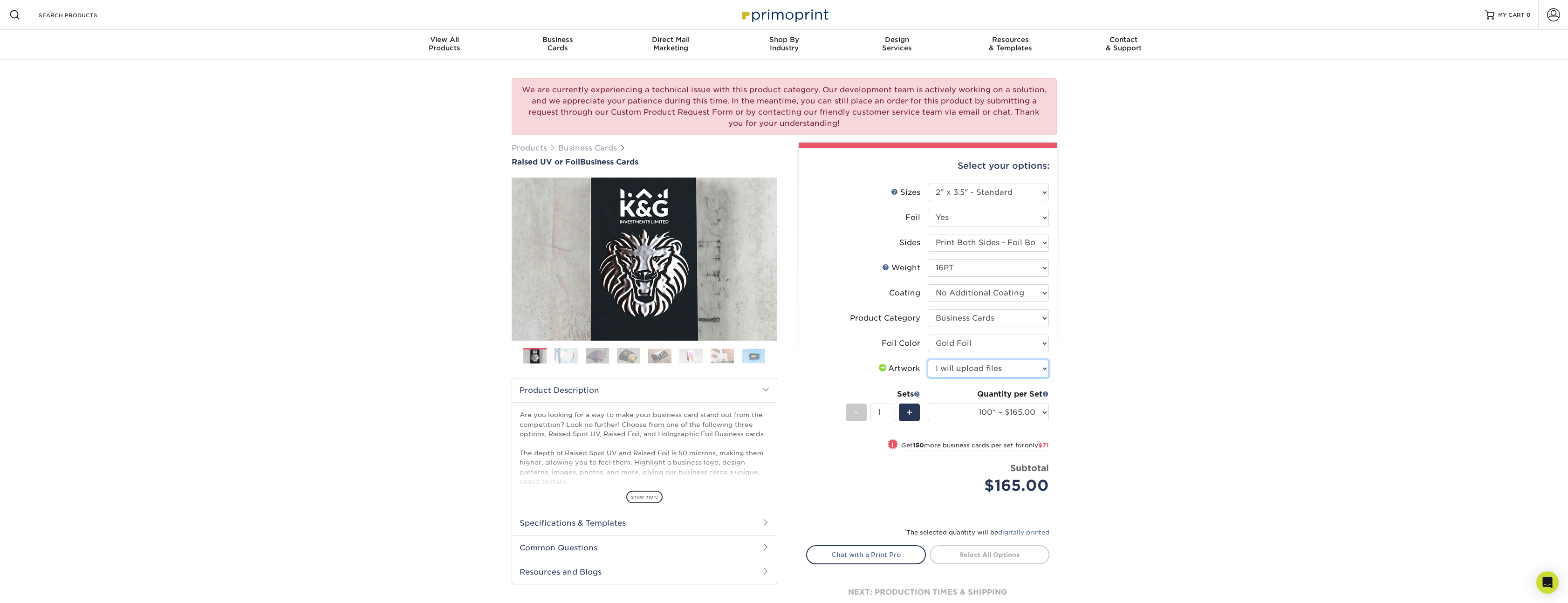
click at [927, 360] on select "Please Select I will upload files I need a design - $100" at bounding box center [988, 368] width 121 height 18
click at [604, 347] on div "Previous" at bounding box center [644, 274] width 265 height 193
click at [604, 347] on div "Previous" at bounding box center [644, 274] width 265 height 193
click at [604, 349] on img at bounding box center [597, 356] width 23 height 17
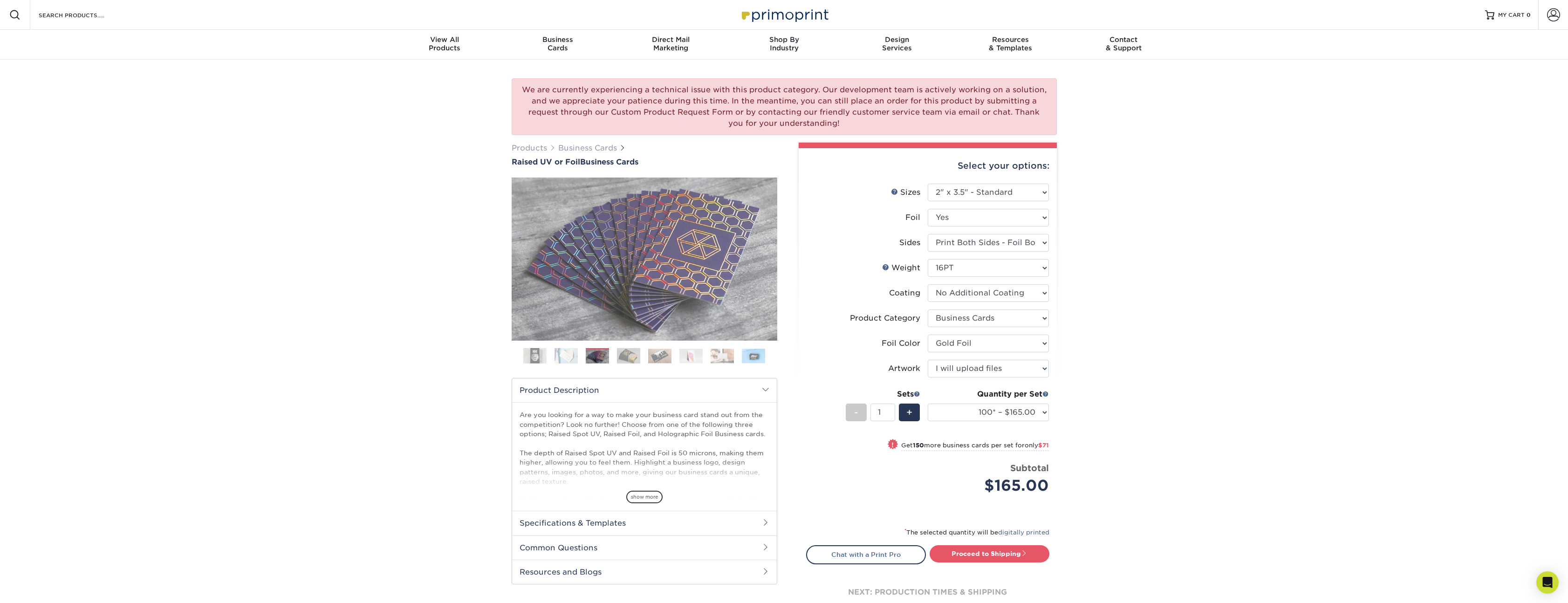
click at [640, 348] on ol at bounding box center [644, 359] width 265 height 23
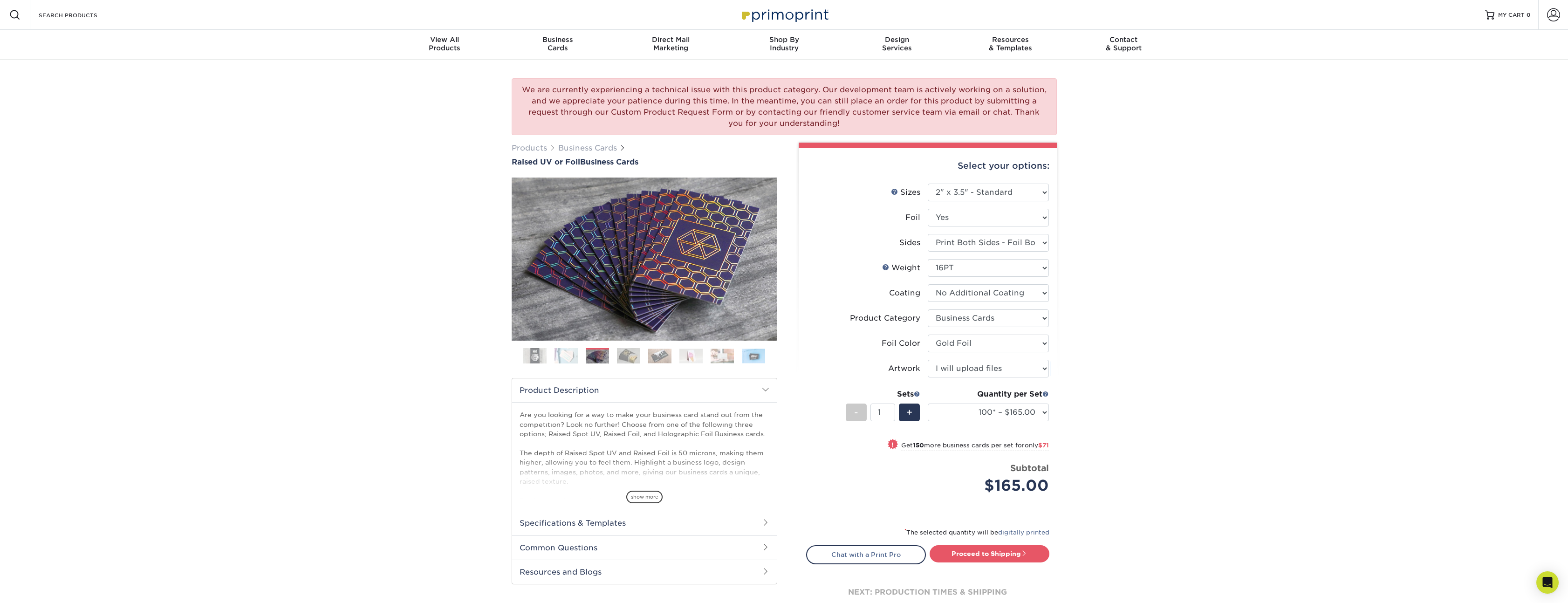
click at [652, 350] on img at bounding box center [660, 356] width 23 height 15
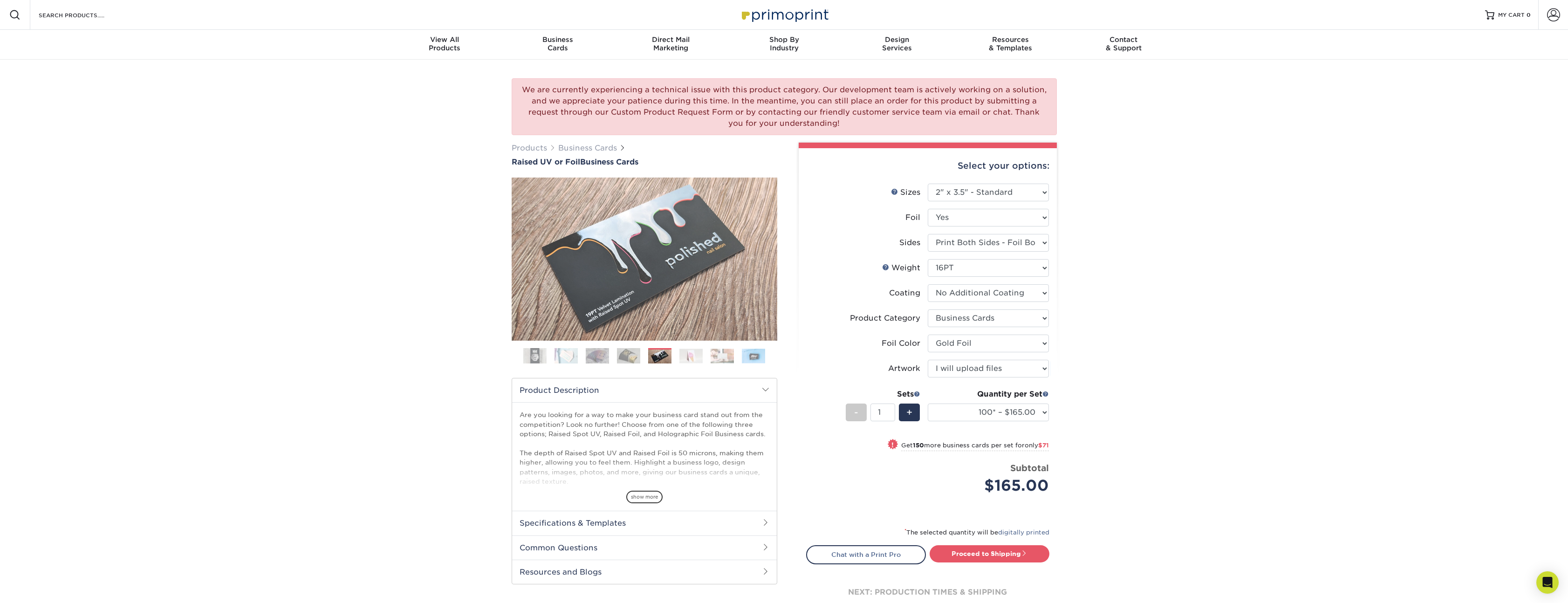
click at [688, 352] on img at bounding box center [691, 356] width 23 height 15
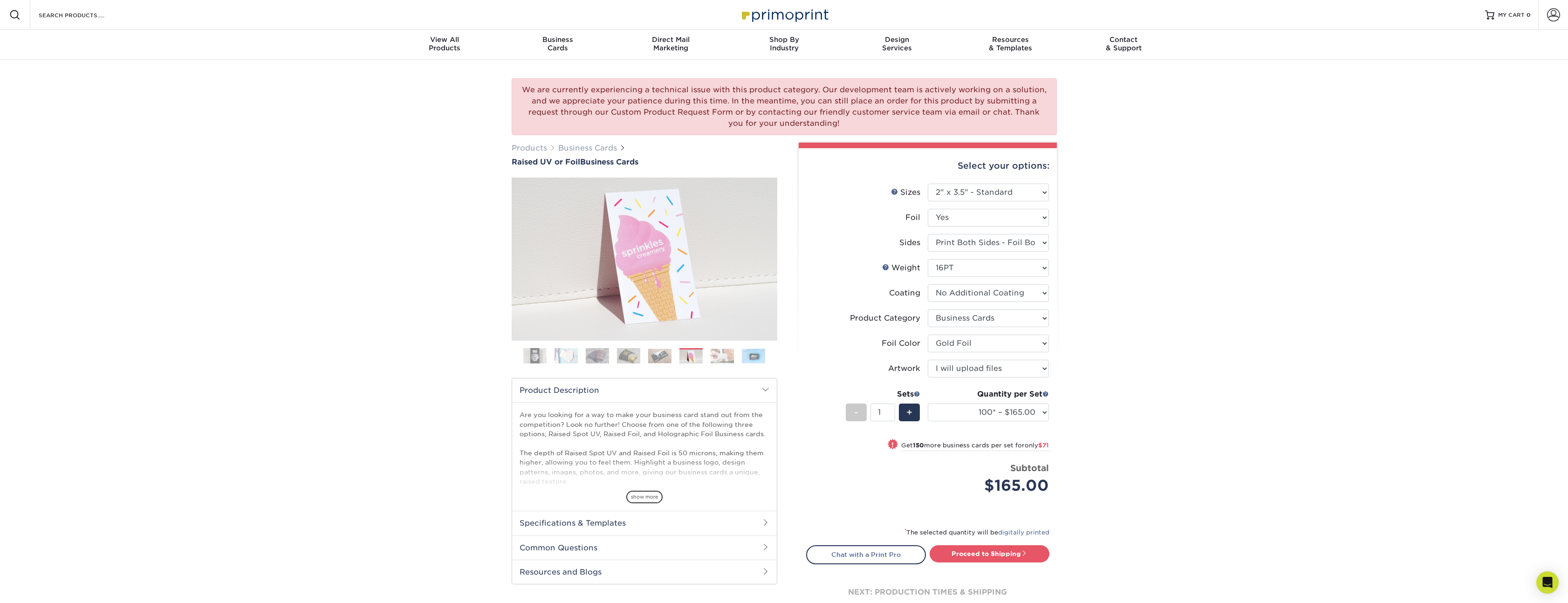
click at [712, 355] on img at bounding box center [722, 356] width 23 height 15
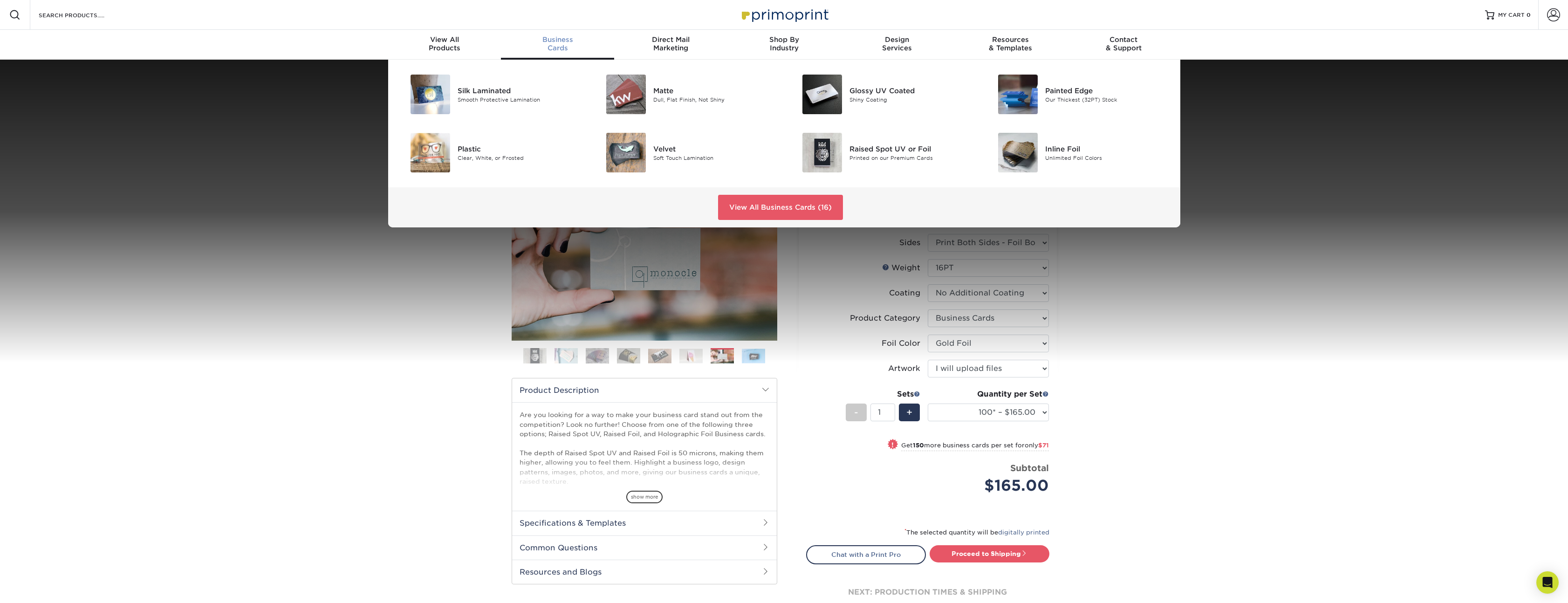
click at [1417, 204] on div "Silk Laminated Smooth Protective Lamination Matte Dull, Flat Finish, Not Shiny" at bounding box center [784, 144] width 1568 height 168
